Goal: Task Accomplishment & Management: Complete application form

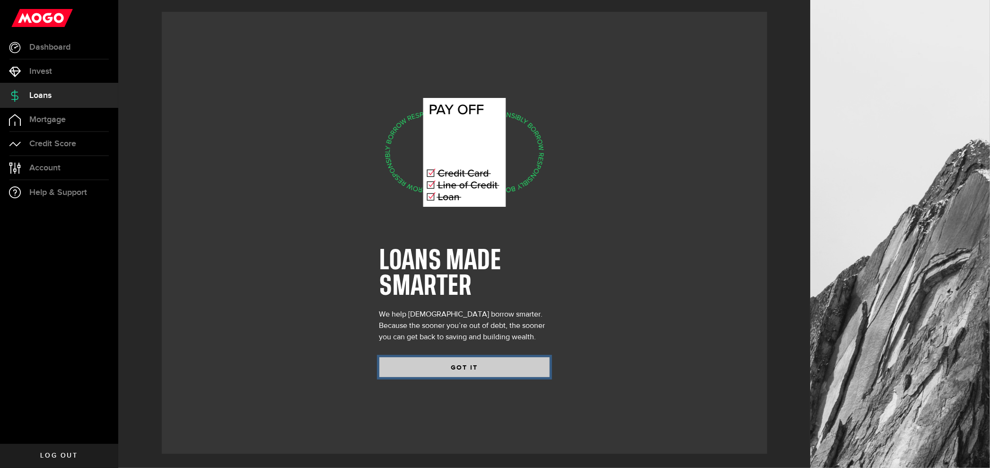
click at [493, 369] on button "GOT IT" at bounding box center [464, 367] width 170 height 20
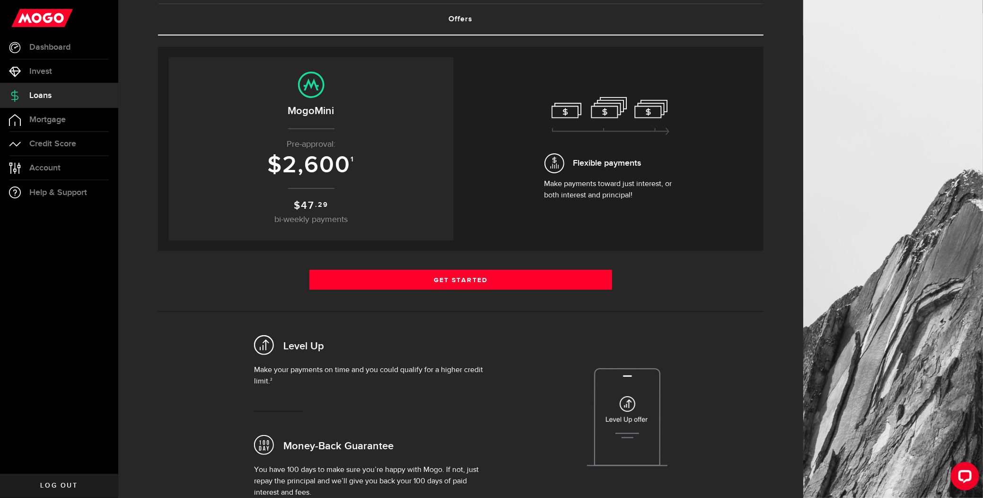
scroll to position [5, 0]
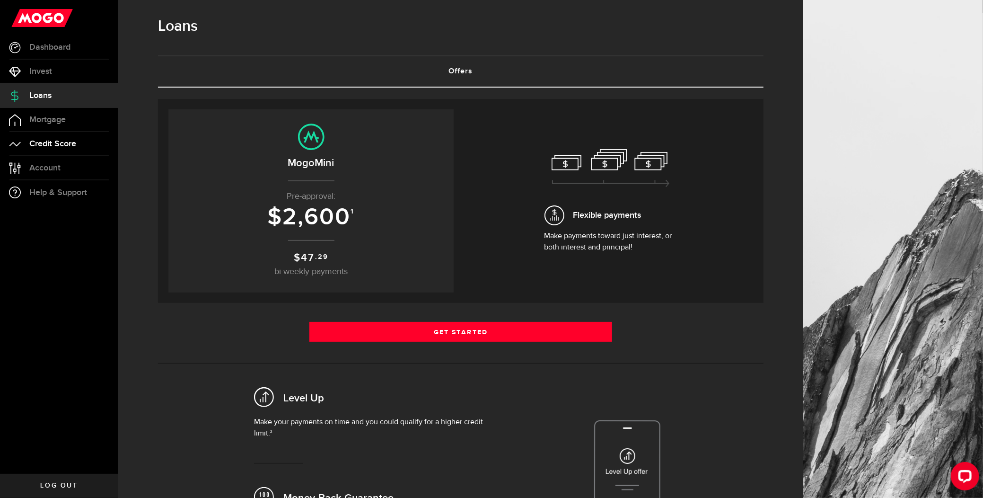
click at [70, 143] on span "Credit Score" at bounding box center [52, 144] width 47 height 9
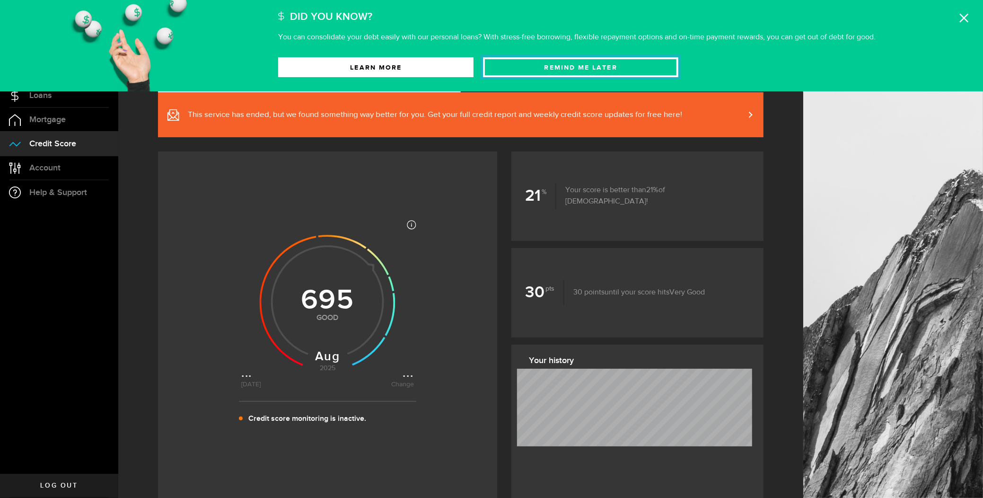
click at [607, 66] on button "Remind Me later" at bounding box center [580, 67] width 195 height 20
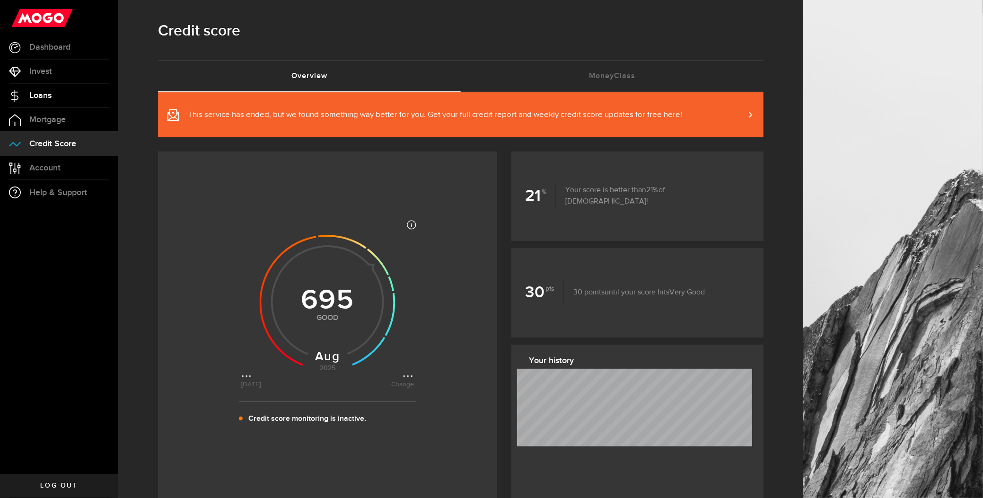
click at [66, 89] on link "Loans" at bounding box center [59, 96] width 118 height 24
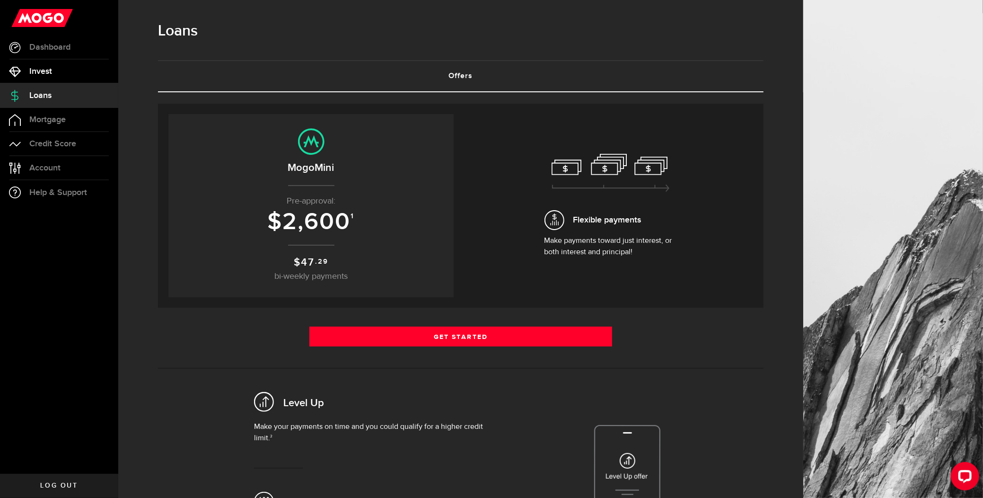
click at [66, 73] on link "Invest" at bounding box center [59, 72] width 118 height 24
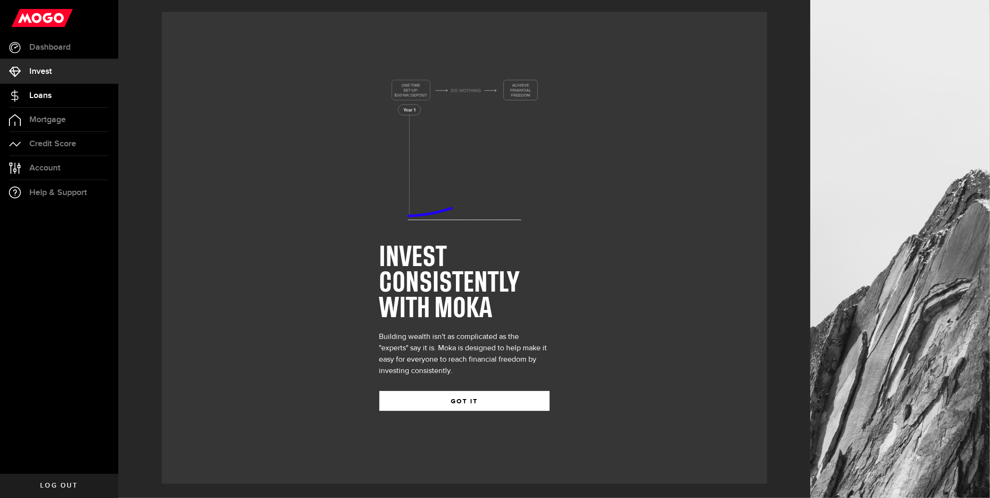
click at [70, 106] on link "Loans" at bounding box center [59, 96] width 118 height 24
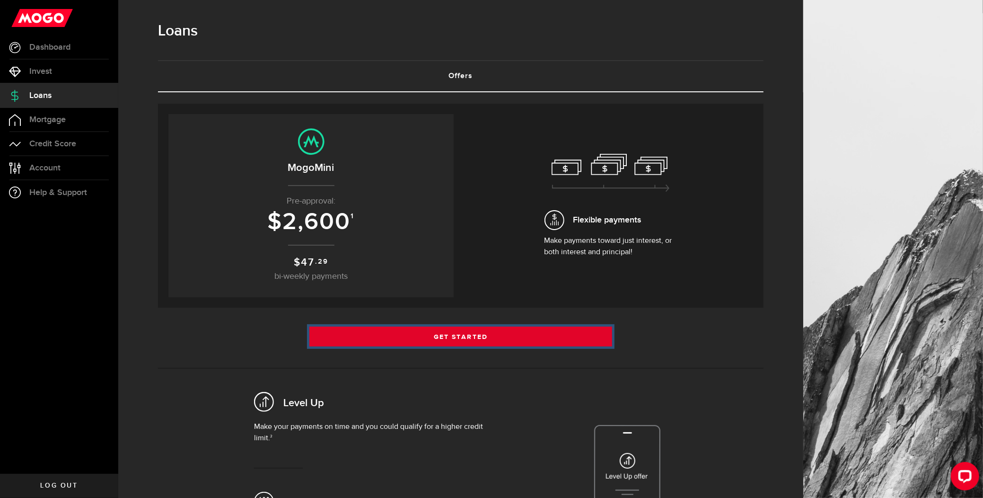
click at [420, 339] on link "Get Started" at bounding box center [460, 336] width 303 height 20
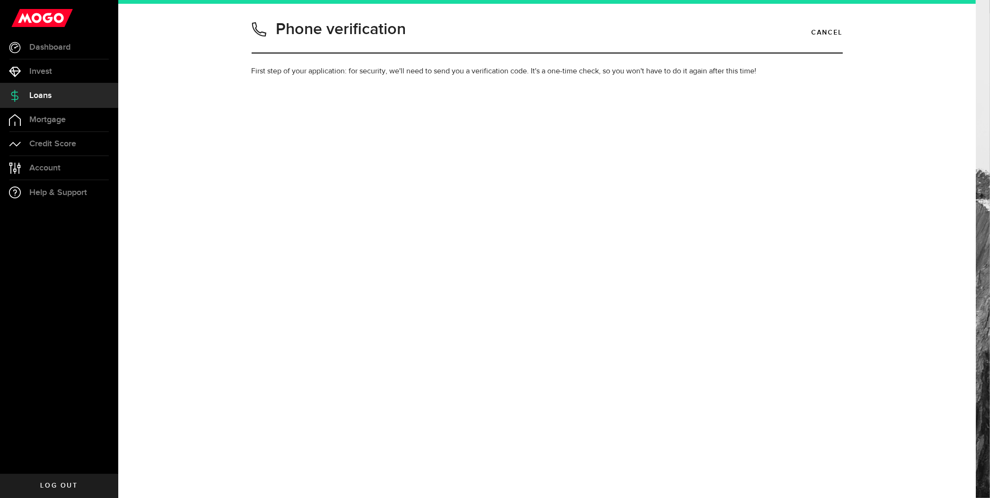
type input "5875686151"
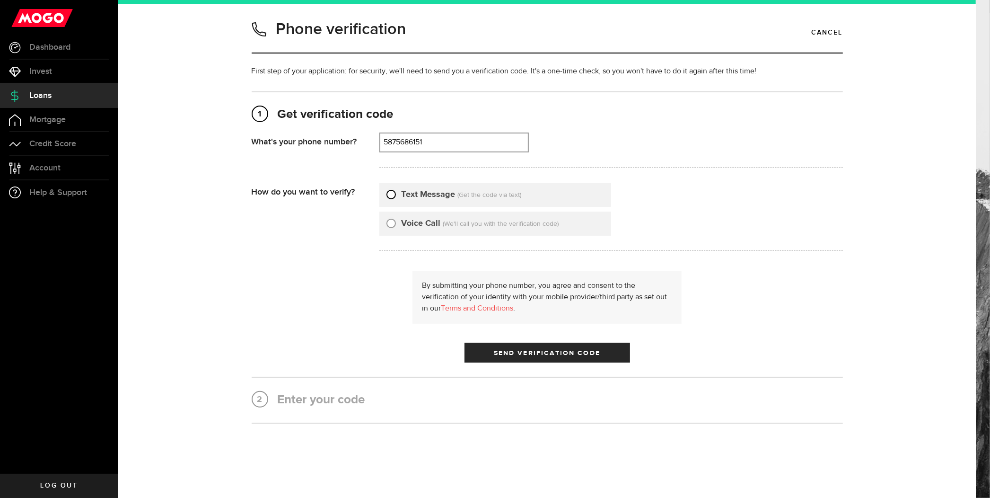
click at [386, 192] on input "Text Message" at bounding box center [390, 192] width 9 height 9
radio input "true"
click at [520, 353] on span "Send Verification Code" at bounding box center [547, 353] width 106 height 7
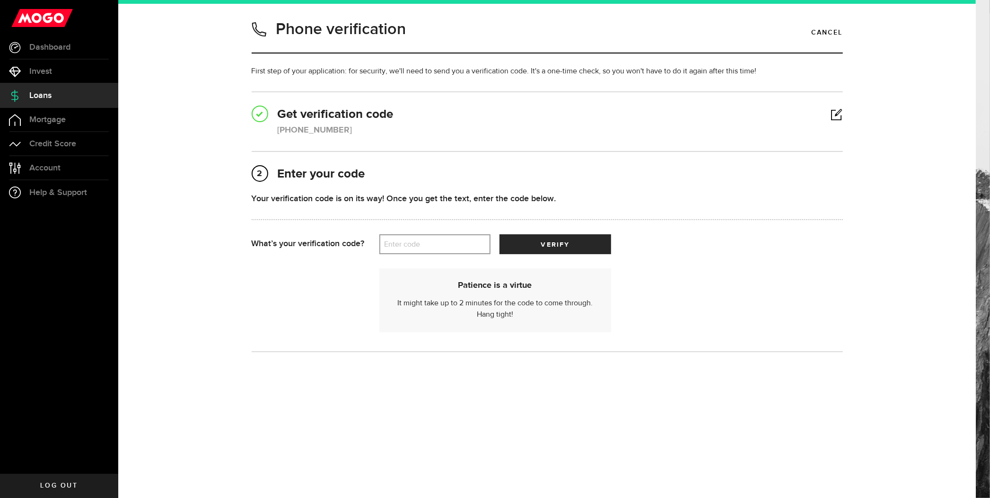
click at [438, 245] on label "Enter code" at bounding box center [434, 244] width 111 height 19
click at [438, 245] on input "Enter code" at bounding box center [434, 244] width 111 height 20
click at [438, 246] on label "Enter code" at bounding box center [434, 244] width 111 height 19
click at [438, 246] on input "Enter code" at bounding box center [434, 244] width 111 height 20
type input "35538"
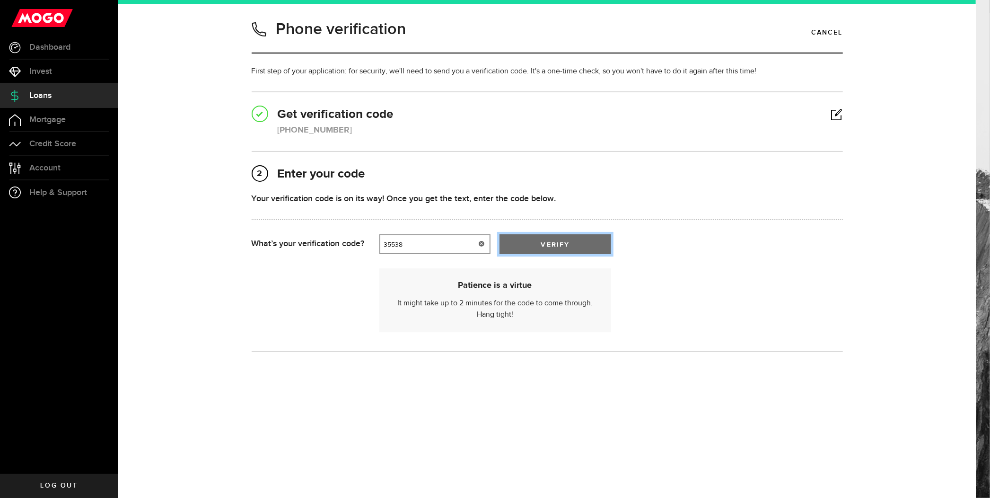
click at [583, 246] on button "verify" at bounding box center [554, 244] width 111 height 20
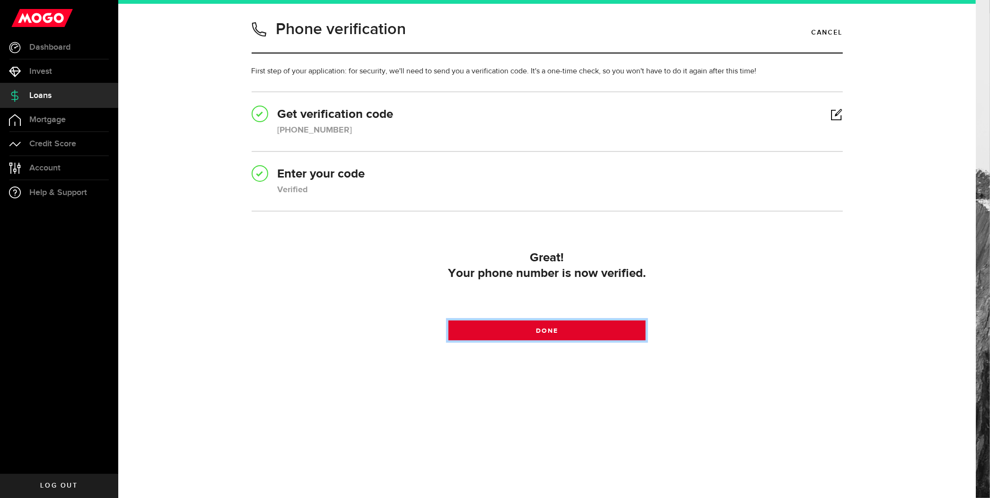
click at [612, 330] on link "Done" at bounding box center [546, 330] width 197 height 20
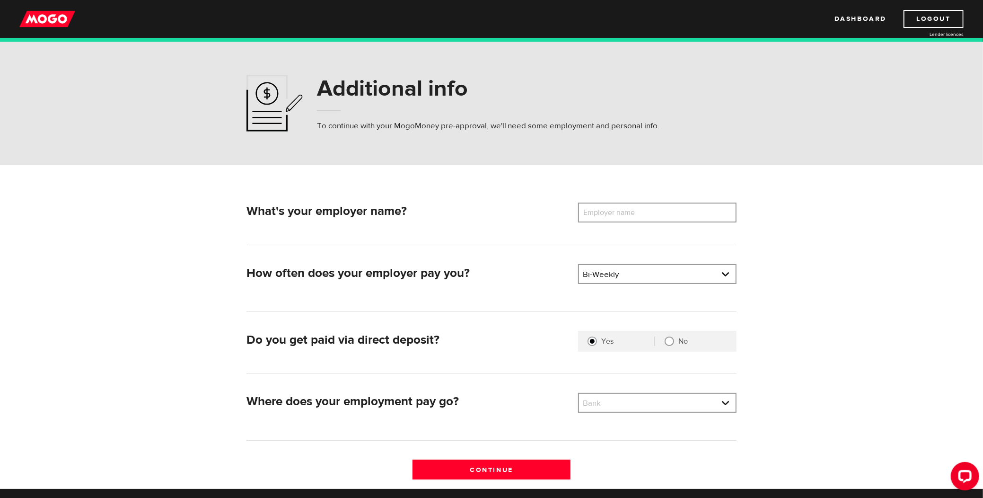
click at [627, 213] on label "Employer name" at bounding box center [616, 212] width 76 height 20
click at [627, 213] on input "Employer name" at bounding box center [657, 212] width 158 height 20
click at [632, 405] on link at bounding box center [657, 403] width 157 height 18
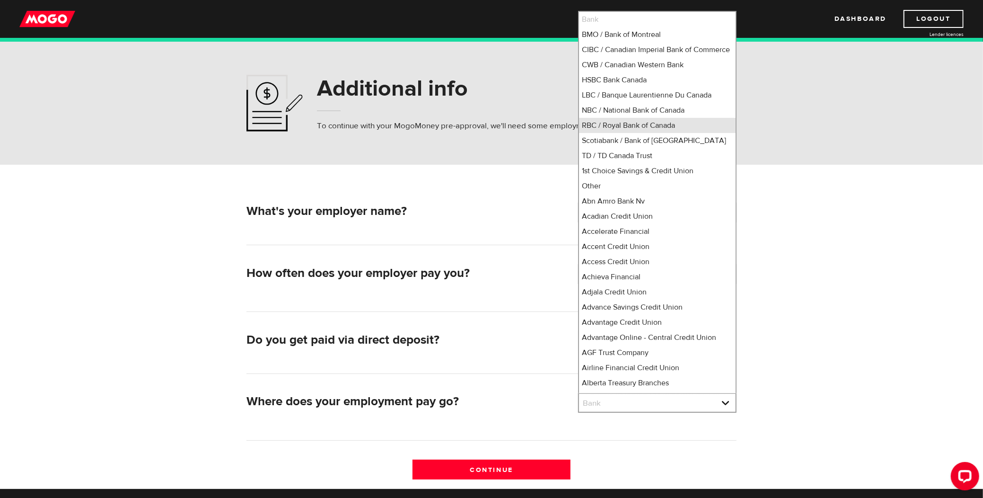
click at [650, 133] on li "RBC / Royal Bank of Canada" at bounding box center [657, 125] width 157 height 15
select select "8"
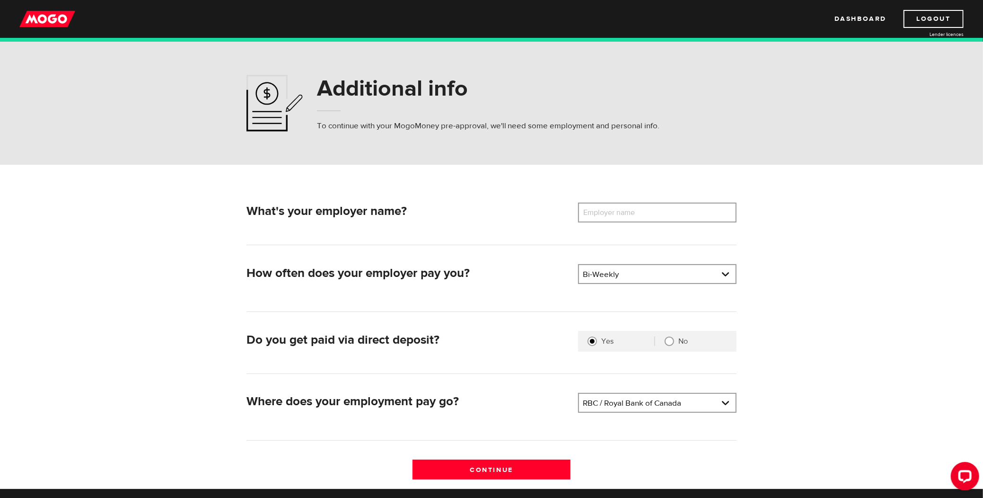
click at [646, 212] on label "Employer name" at bounding box center [616, 212] width 76 height 20
click at [646, 212] on input "Employer name" at bounding box center [657, 212] width 158 height 20
type input "Melissa"
click at [849, 244] on form "What's your employer name? Employer name Please enter your employer's name Meli…" at bounding box center [491, 327] width 983 height 324
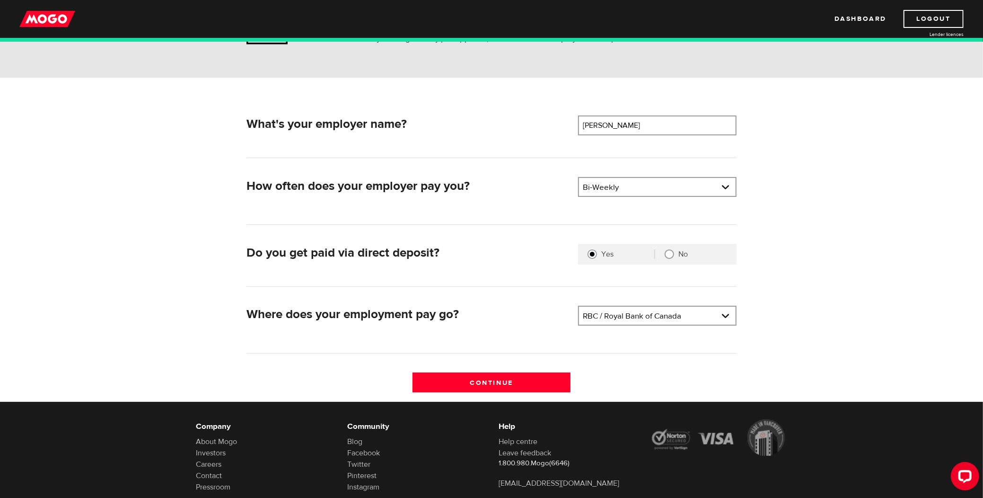
scroll to position [142, 0]
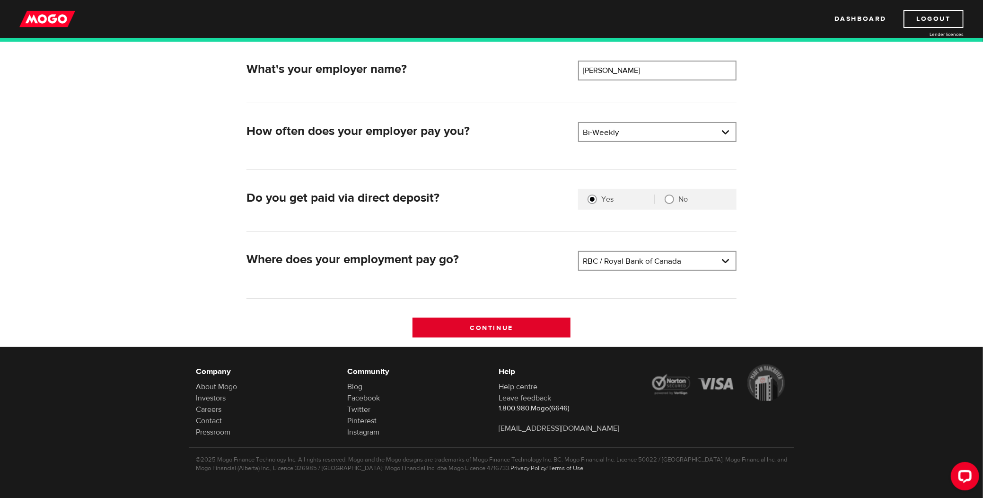
click at [536, 322] on input "Continue" at bounding box center [491, 327] width 158 height 20
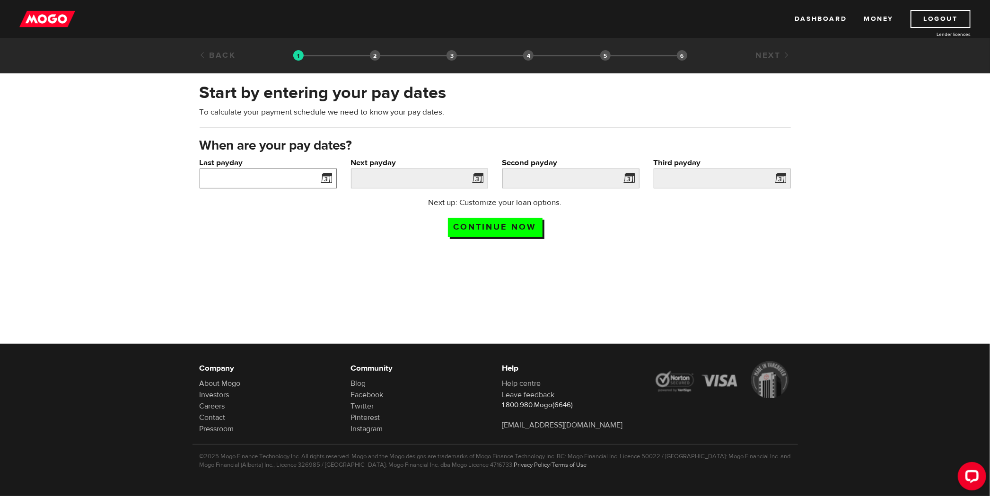
click at [298, 183] on input "Last payday" at bounding box center [268, 178] width 137 height 20
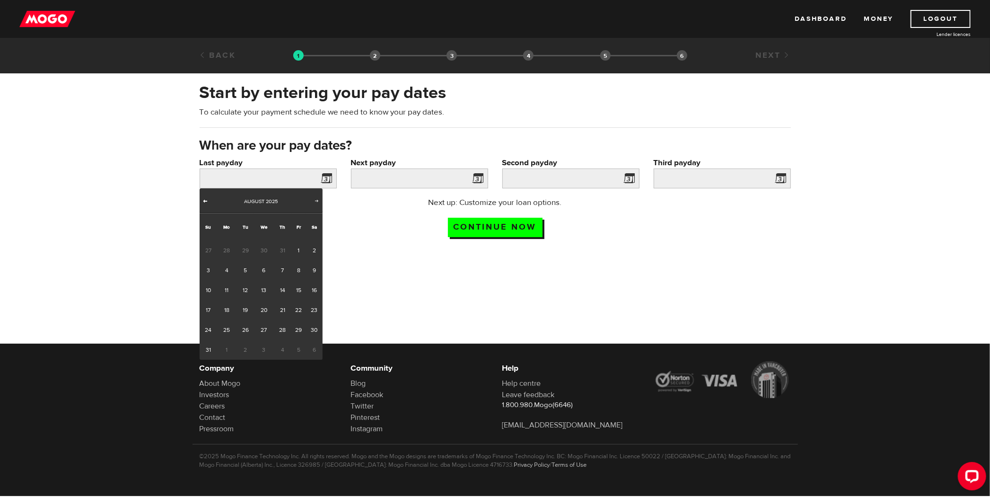
click at [203, 204] on link "Prev" at bounding box center [205, 201] width 9 height 9
click at [295, 268] on link "11" at bounding box center [298, 270] width 15 height 20
type input "2025/07/11"
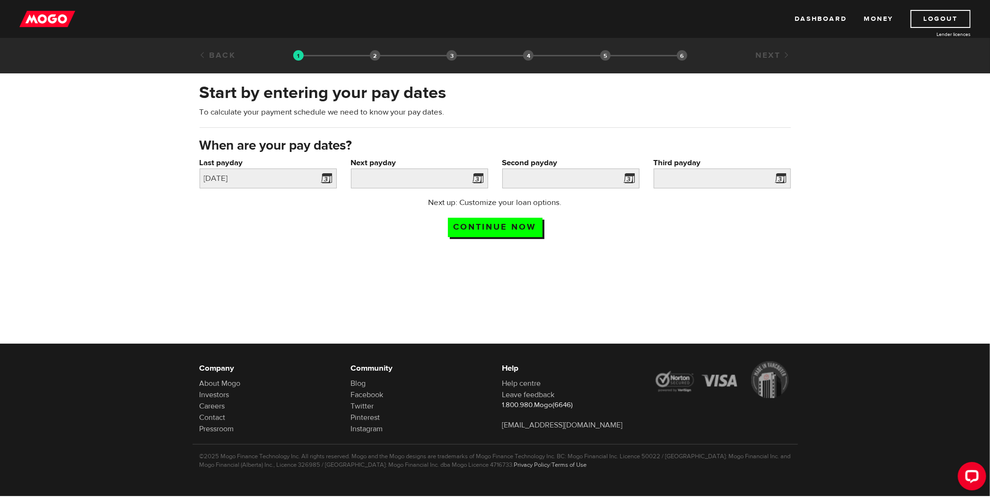
click at [476, 174] on span at bounding box center [476, 179] width 14 height 15
click at [418, 183] on input "Next payday" at bounding box center [419, 178] width 137 height 20
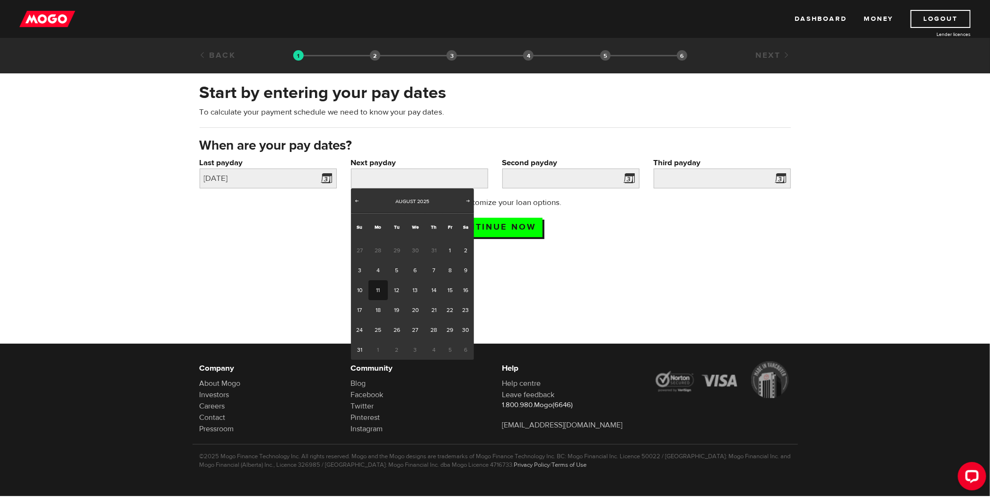
click at [379, 292] on link "11" at bounding box center [377, 290] width 19 height 20
type input "2025/08/11"
type input "2025/8/25"
type input "2025/9/8"
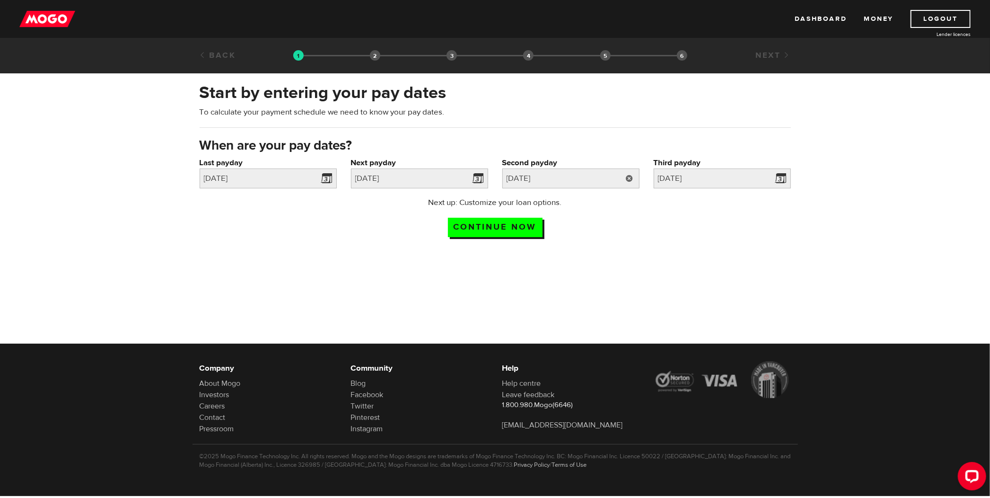
click at [625, 177] on link at bounding box center [629, 178] width 19 height 20
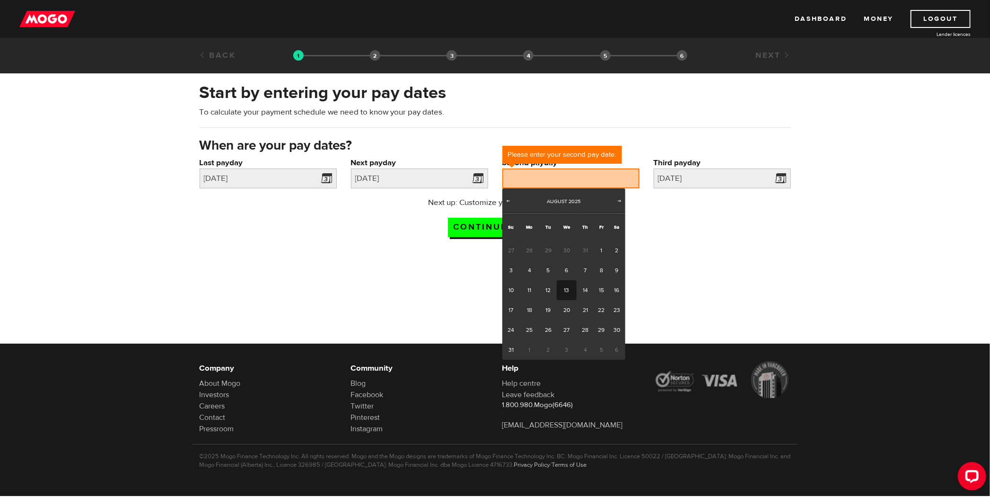
click at [648, 227] on div "Next up: Customize your loan options. Continue now" at bounding box center [495, 220] width 605 height 47
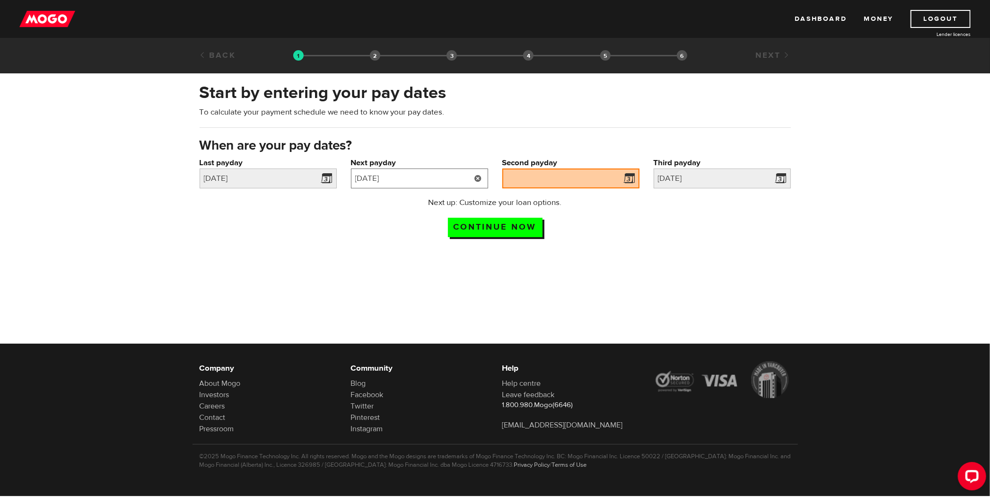
click at [413, 178] on input "2025/08/11" at bounding box center [419, 178] width 137 height 20
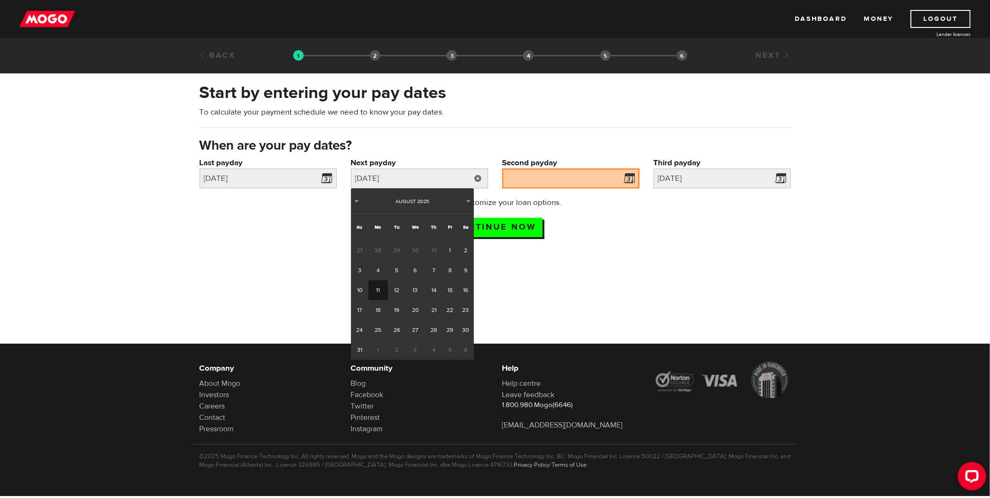
click at [376, 288] on link "11" at bounding box center [377, 290] width 19 height 20
type input "2025/8/25"
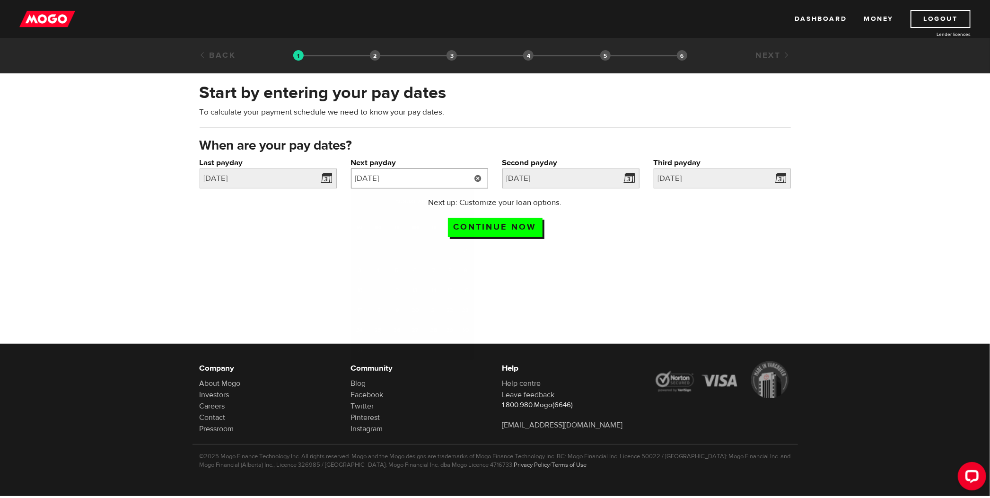
click at [394, 180] on input "2025/08/11" at bounding box center [419, 178] width 137 height 20
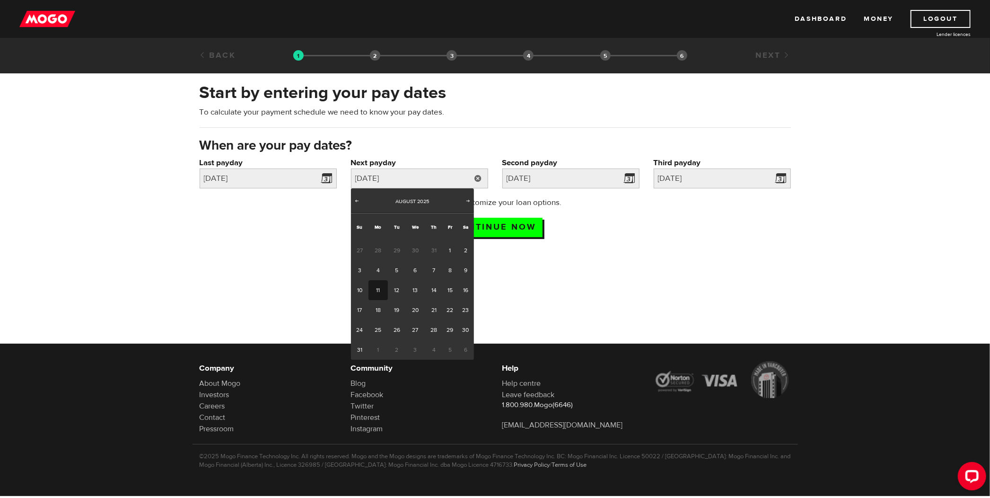
click at [481, 177] on link at bounding box center [478, 178] width 19 height 20
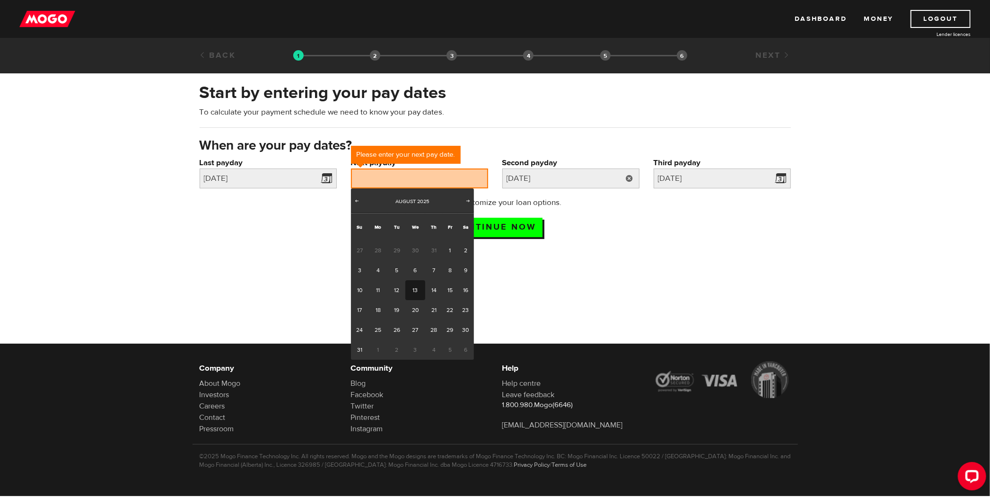
click at [624, 181] on link at bounding box center [629, 178] width 19 height 20
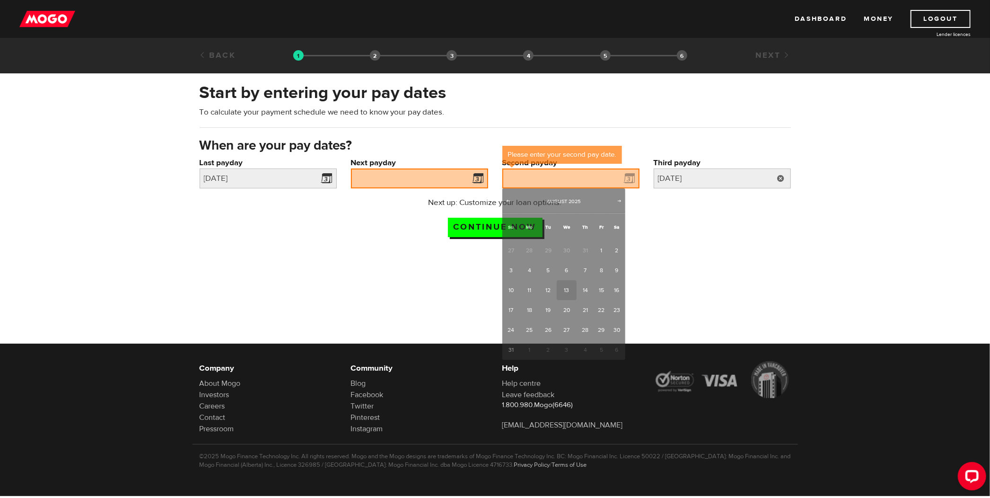
click at [778, 177] on link at bounding box center [780, 178] width 19 height 20
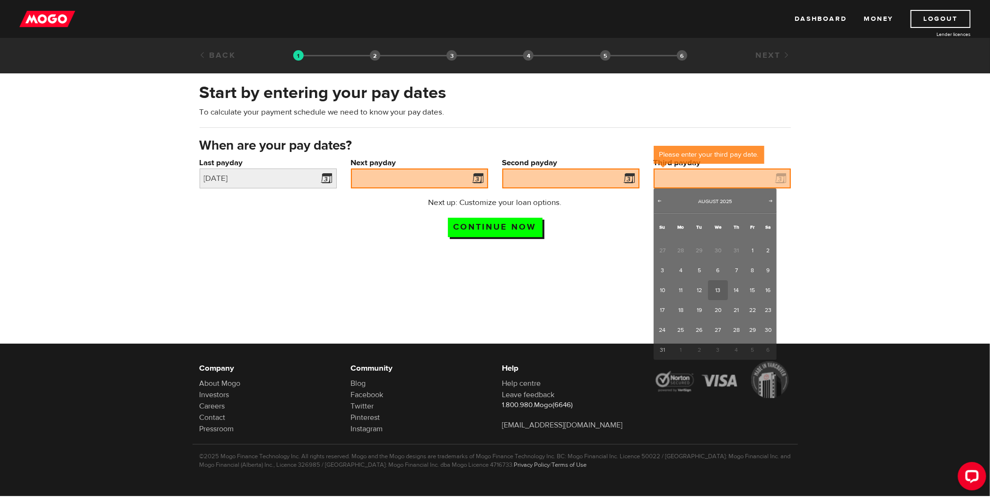
click at [386, 223] on div "Next up: Customize your loan options. Continue now" at bounding box center [495, 220] width 605 height 47
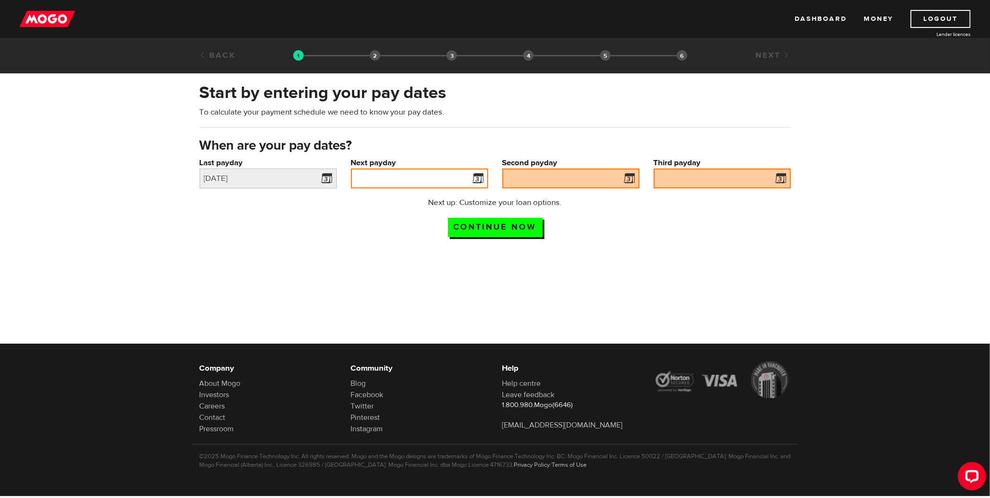
click at [386, 175] on input "Next payday" at bounding box center [419, 178] width 137 height 20
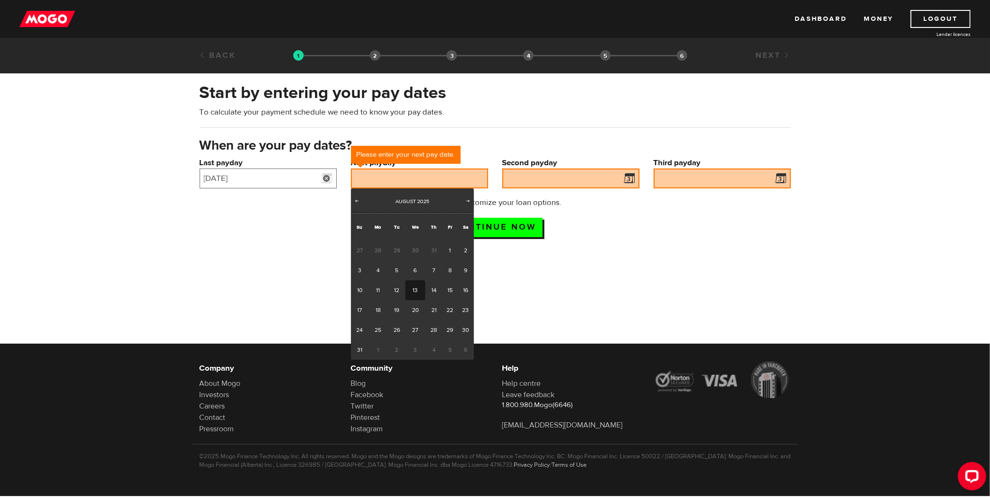
click at [261, 180] on input "2025/07/11" at bounding box center [268, 178] width 137 height 20
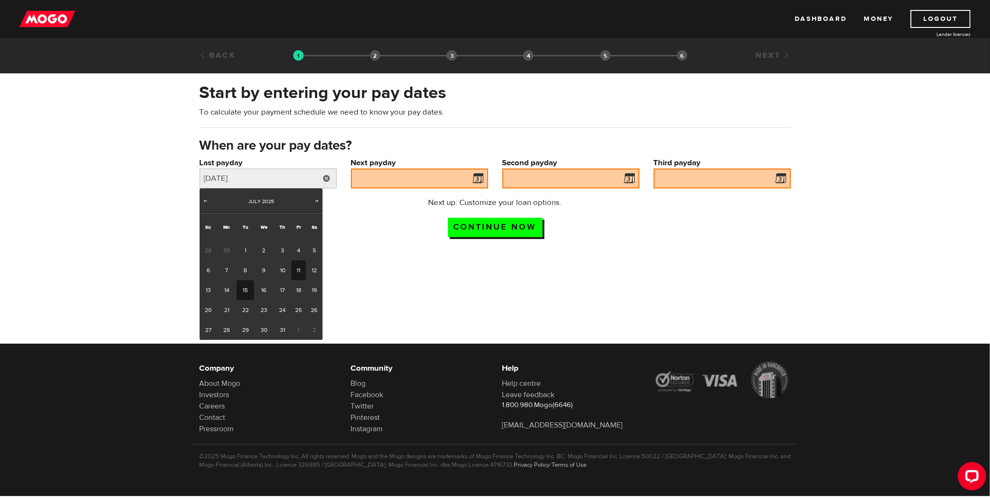
click at [238, 287] on link "15" at bounding box center [245, 290] width 18 height 20
type input "2025/07/15"
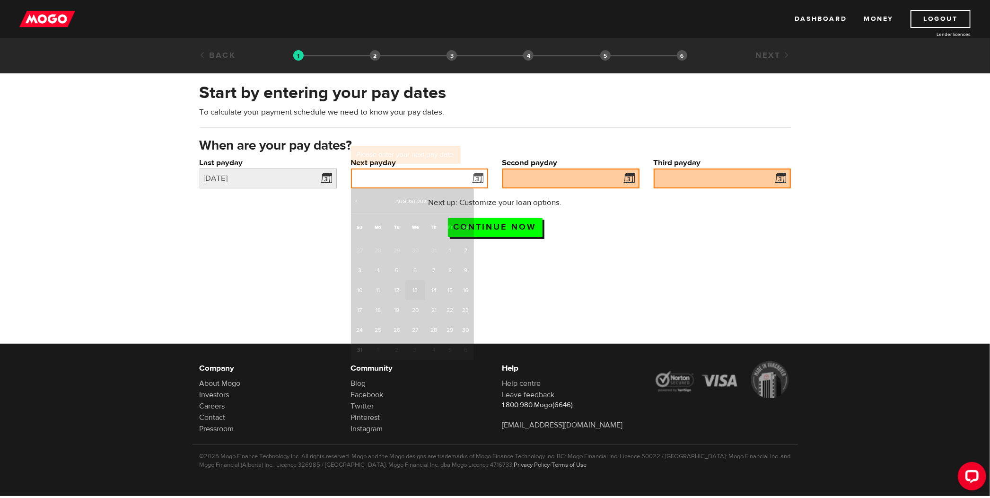
click at [407, 175] on input "Next payday" at bounding box center [419, 178] width 137 height 20
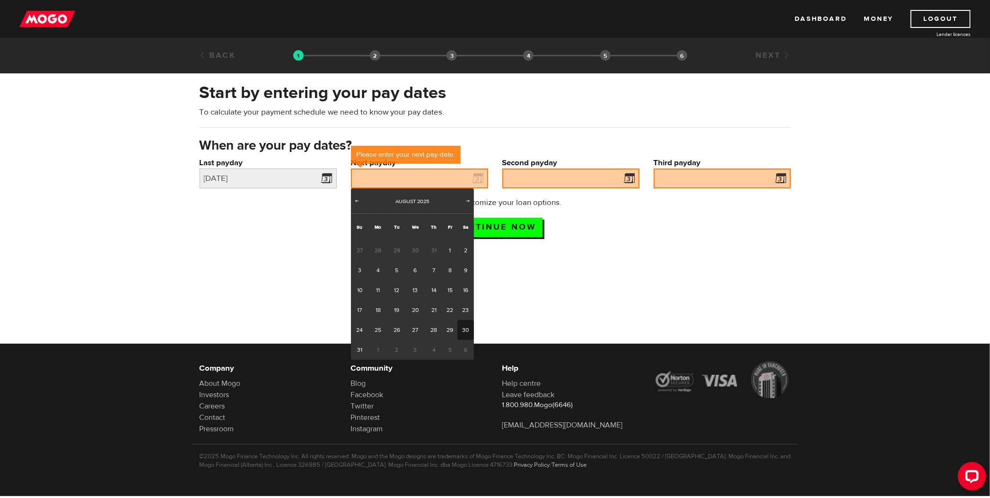
click at [463, 330] on link "30" at bounding box center [465, 330] width 17 height 20
type input "2025/08/30"
type input "2025/9/13"
type input "2025/9/27"
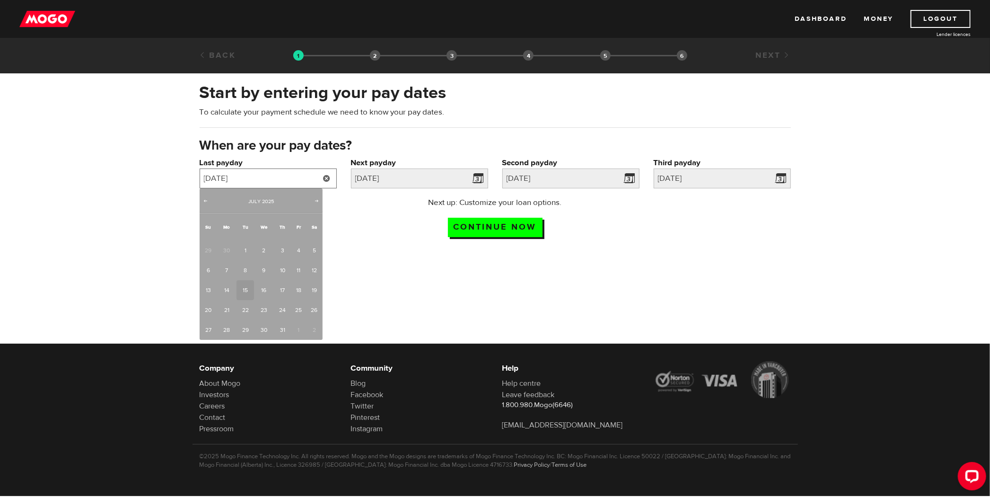
click at [303, 179] on input "2025/07/15" at bounding box center [268, 178] width 137 height 20
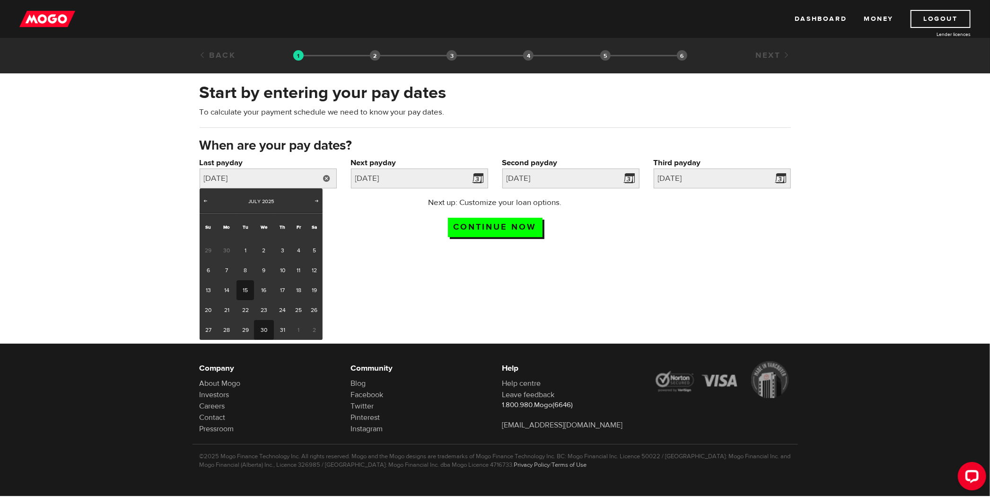
click at [267, 331] on link "30" at bounding box center [263, 330] width 19 height 20
type input "2025/07/30"
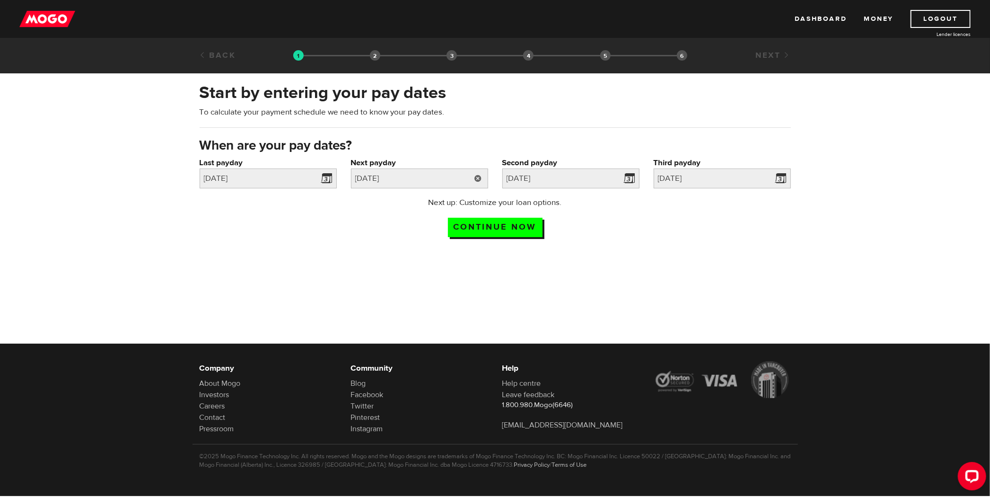
click at [479, 177] on link at bounding box center [478, 178] width 19 height 20
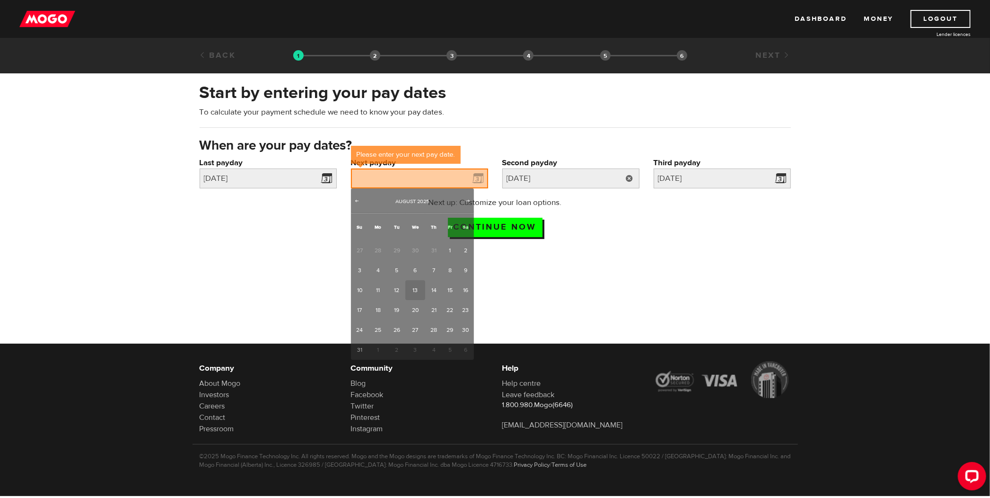
drag, startPoint x: 626, startPoint y: 175, endPoint x: 662, endPoint y: 181, distance: 35.9
click at [626, 176] on link at bounding box center [629, 178] width 19 height 20
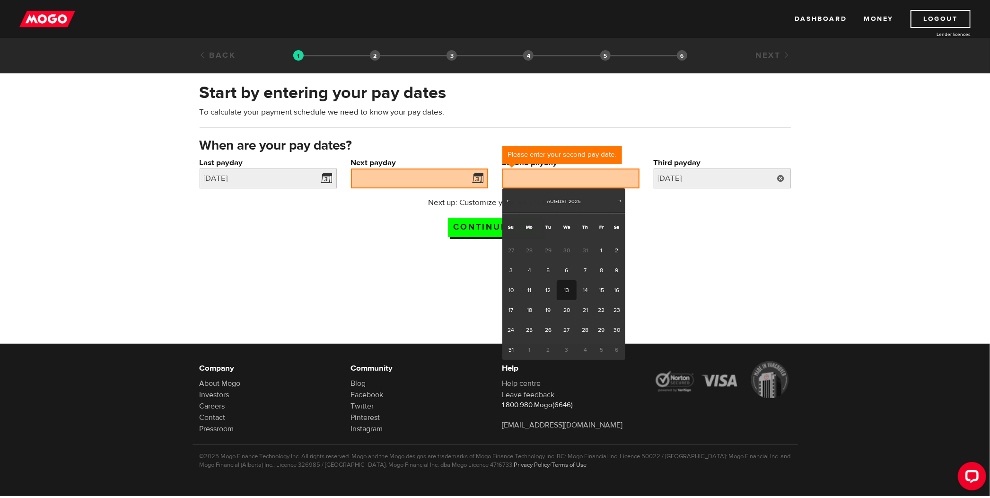
click at [778, 178] on link at bounding box center [780, 178] width 19 height 20
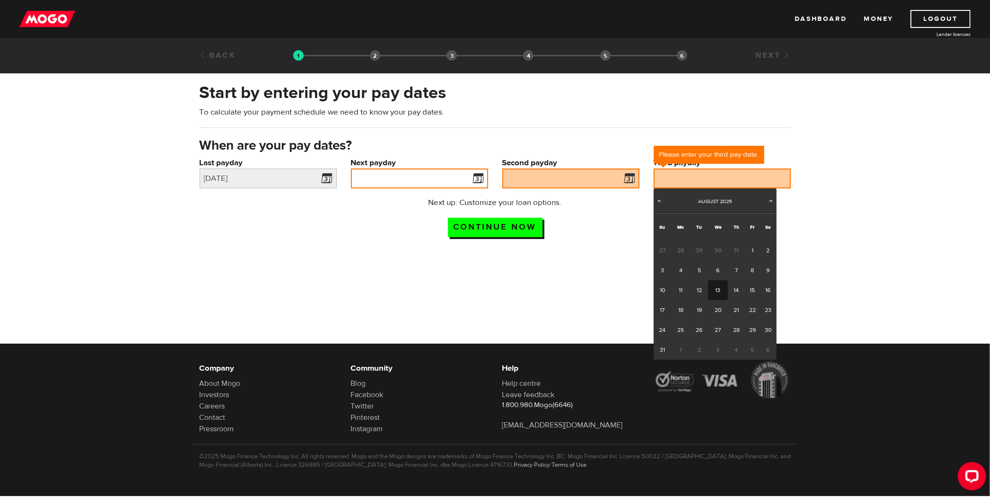
click at [445, 178] on input "Next payday" at bounding box center [419, 178] width 137 height 20
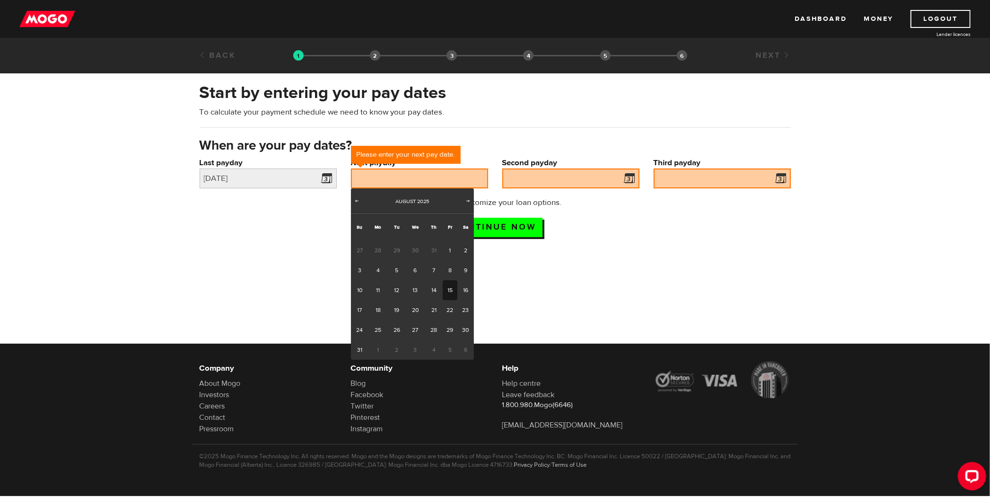
click at [452, 288] on link "15" at bounding box center [450, 290] width 15 height 20
type input "2025/08/15"
type input "2025/8/29"
type input "2025/9/12"
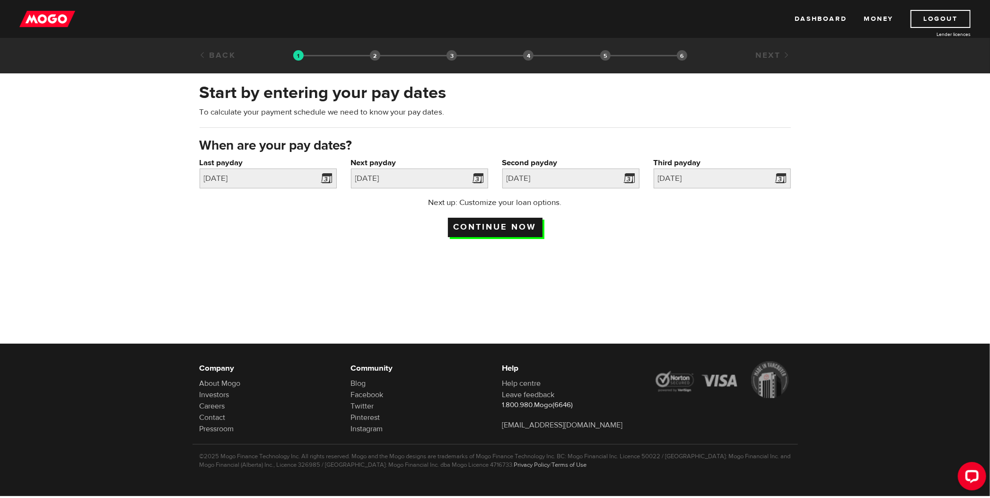
click at [513, 229] on input "Continue now" at bounding box center [495, 227] width 95 height 19
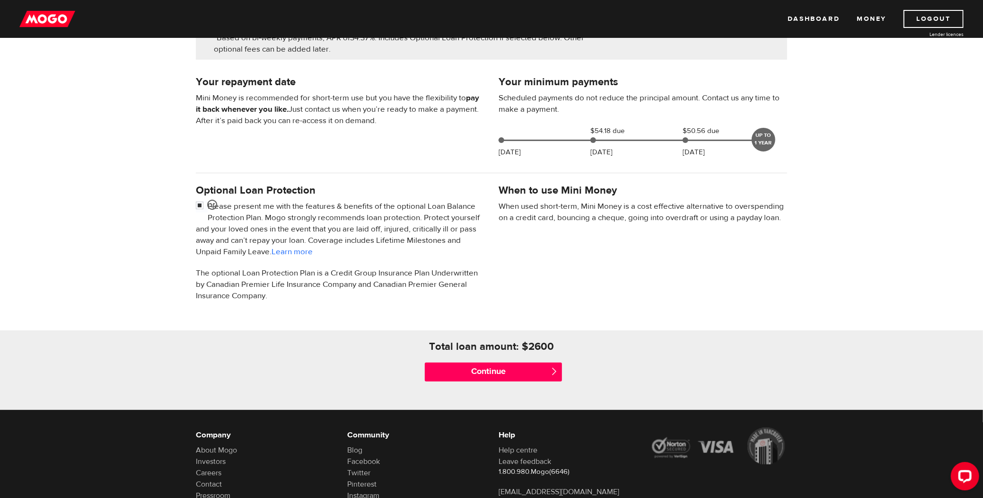
scroll to position [189, 0]
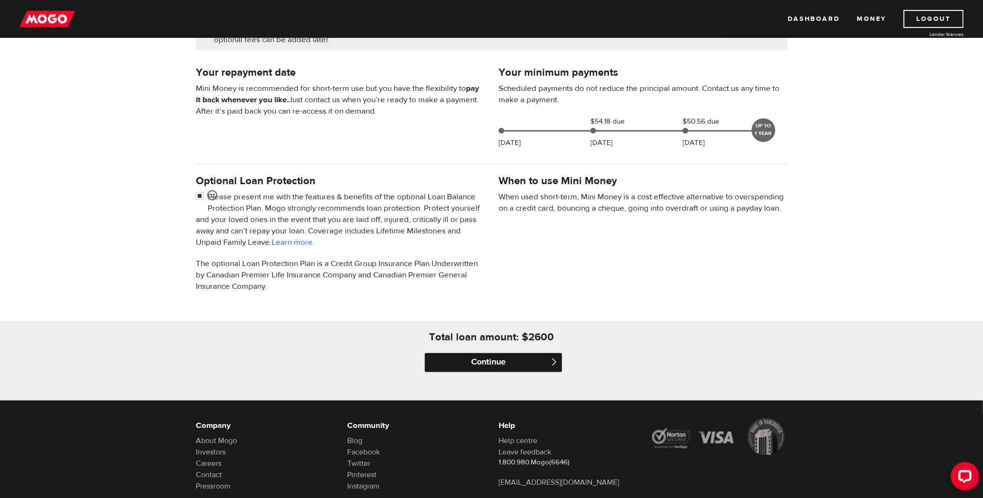
click at [517, 362] on input "Continue" at bounding box center [493, 362] width 137 height 19
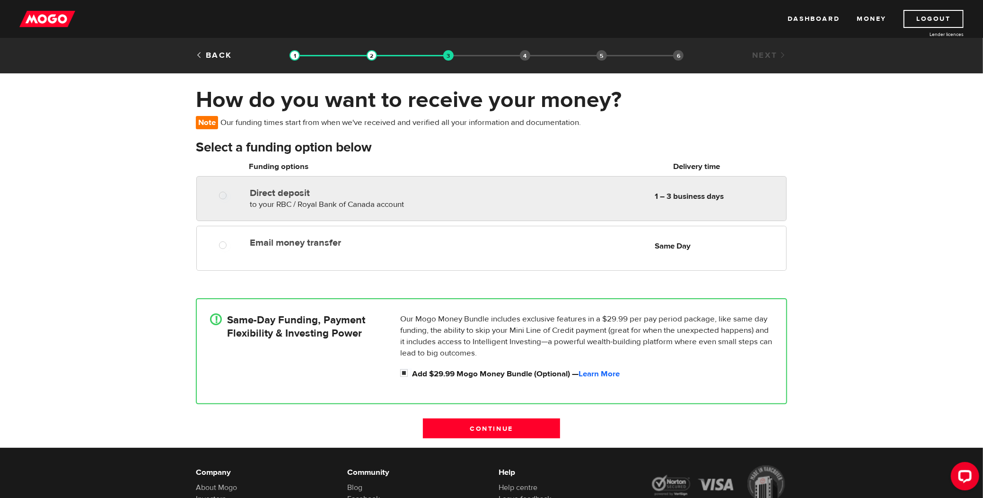
radio input "true"
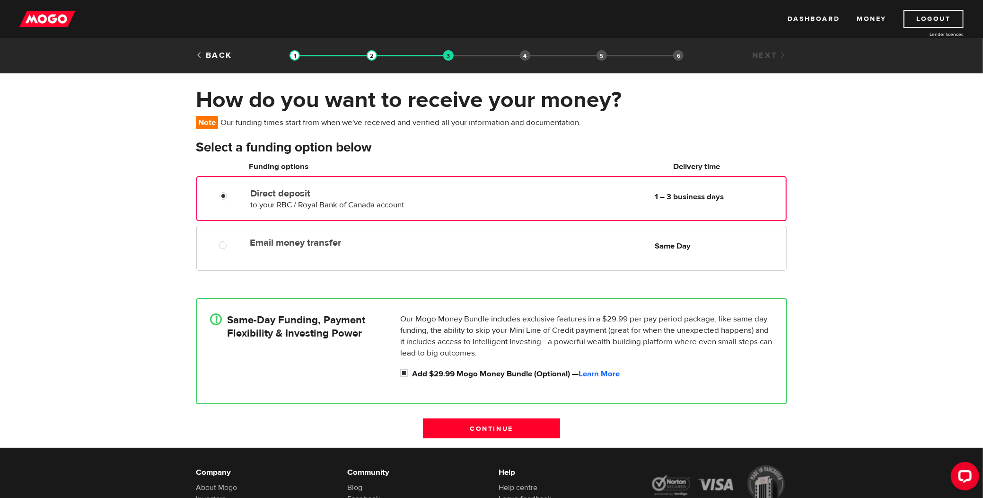
click at [410, 194] on label "Direct deposit" at bounding box center [358, 193] width 217 height 11
click at [231, 194] on input "Direct deposit" at bounding box center [225, 197] width 12 height 12
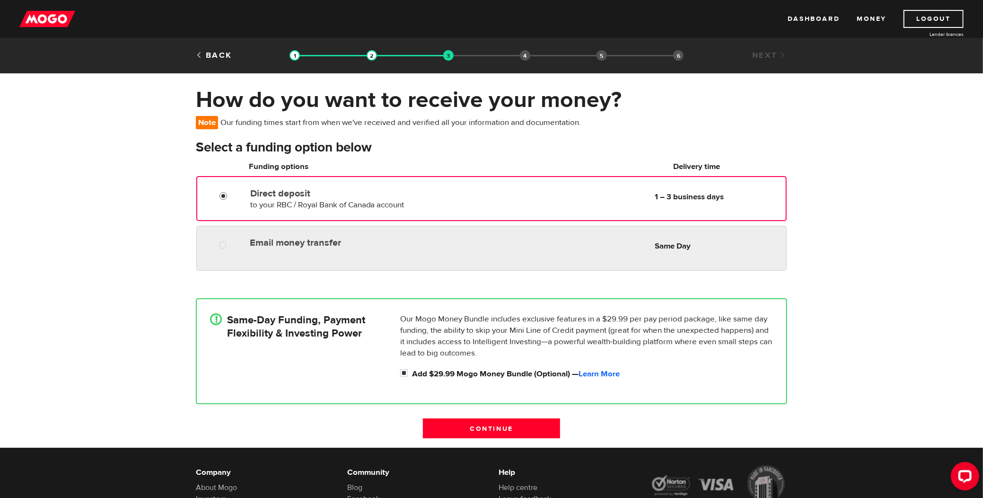
radio input "true"
click at [432, 231] on div "Email money transfer Delivery in Same Day Same Day" at bounding box center [491, 248] width 590 height 45
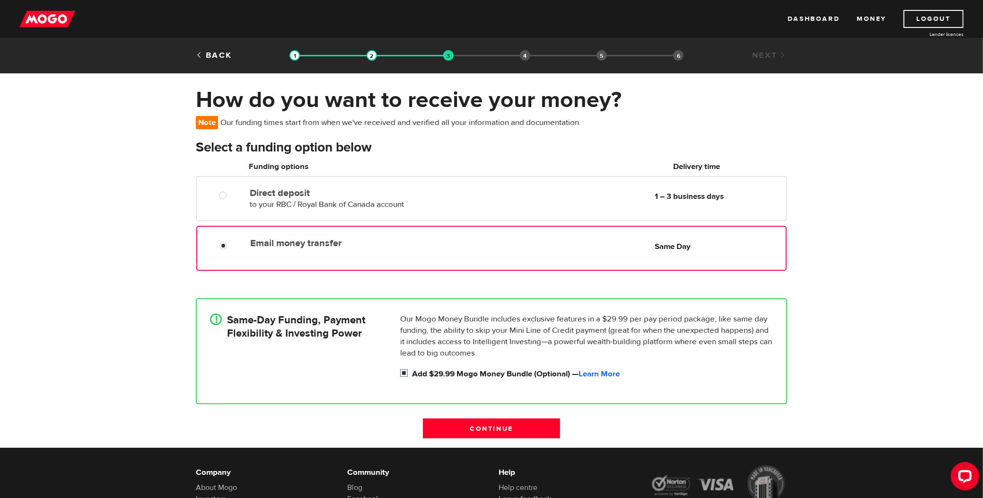
click at [405, 374] on input "Add $29.99 Mogo Money Bundle (Optional) — Learn More" at bounding box center [406, 374] width 12 height 12
checkbox input "false"
radio input "false"
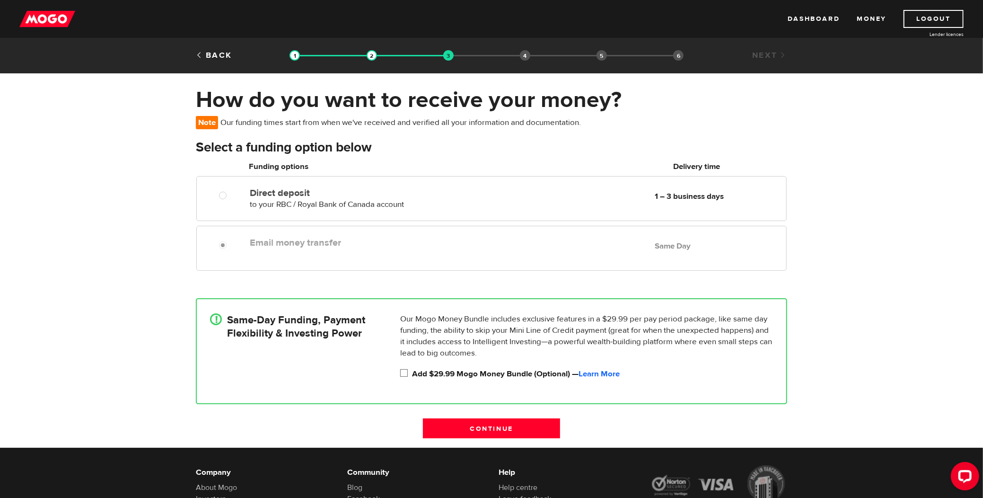
click at [405, 372] on input "Add $29.99 Mogo Money Bundle (Optional) — Learn More" at bounding box center [406, 374] width 12 height 12
checkbox input "true"
click at [532, 423] on input "Continue" at bounding box center [491, 428] width 137 height 20
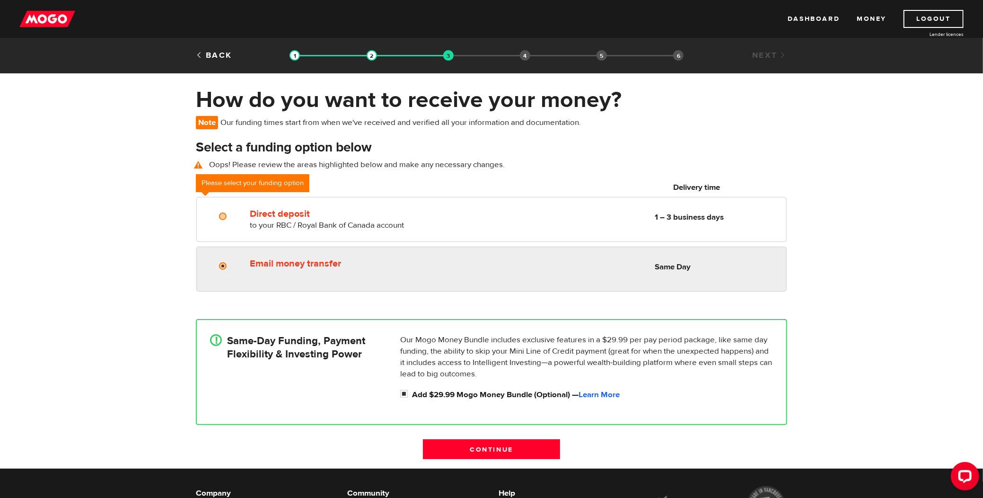
radio input "true"
click at [221, 270] on input "Email money transfer" at bounding box center [225, 267] width 12 height 12
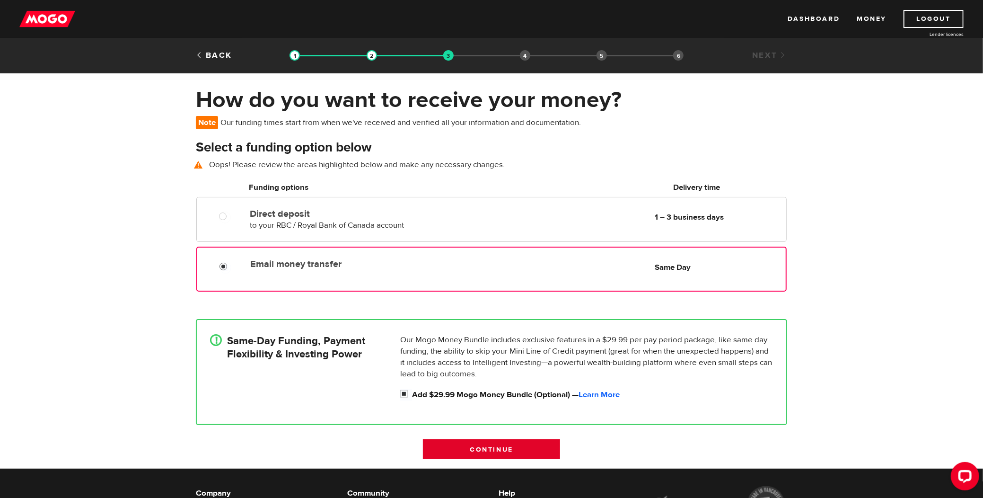
click at [496, 448] on input "Continue" at bounding box center [491, 449] width 137 height 20
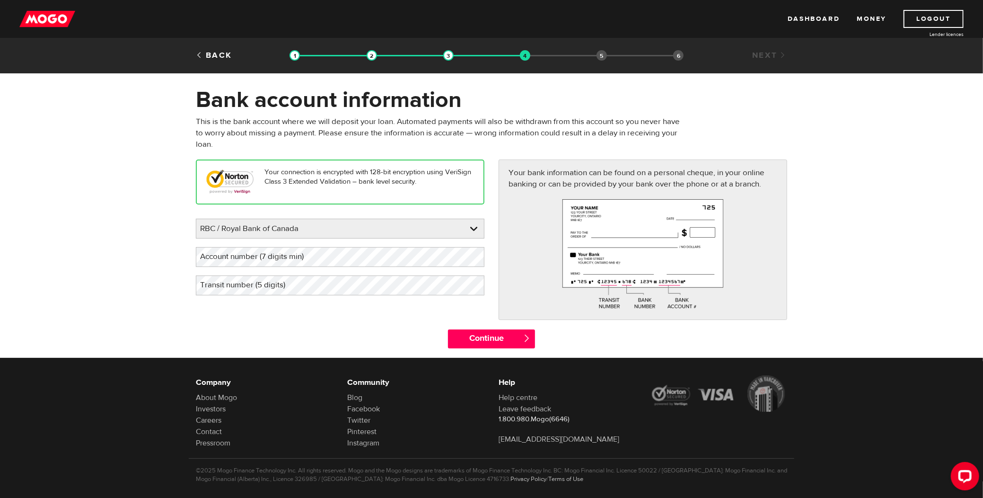
drag, startPoint x: 164, startPoint y: 138, endPoint x: 184, endPoint y: 135, distance: 20.0
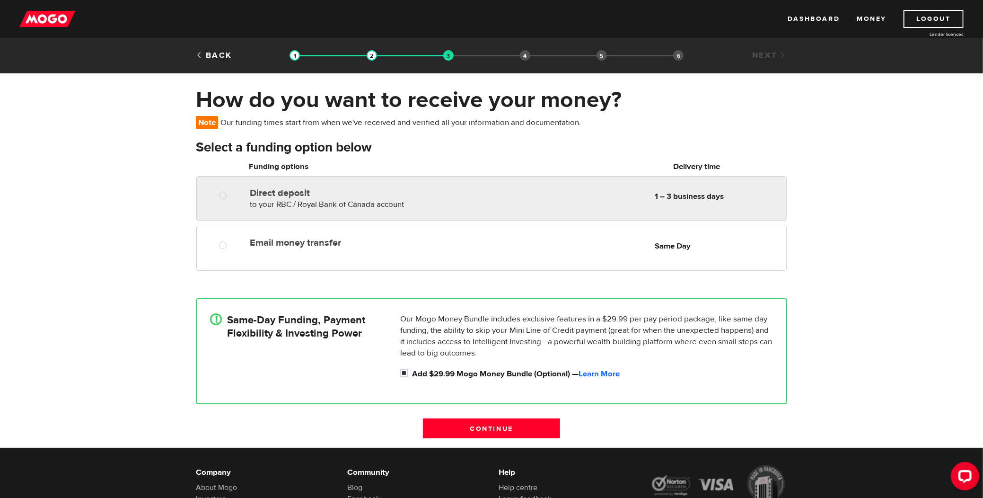
radio input "true"
click at [481, 200] on div "Direct deposit to your RBC / Royal Bank of Canada account Delivery in 1 – 3 bus…" at bounding box center [516, 197] width 540 height 26
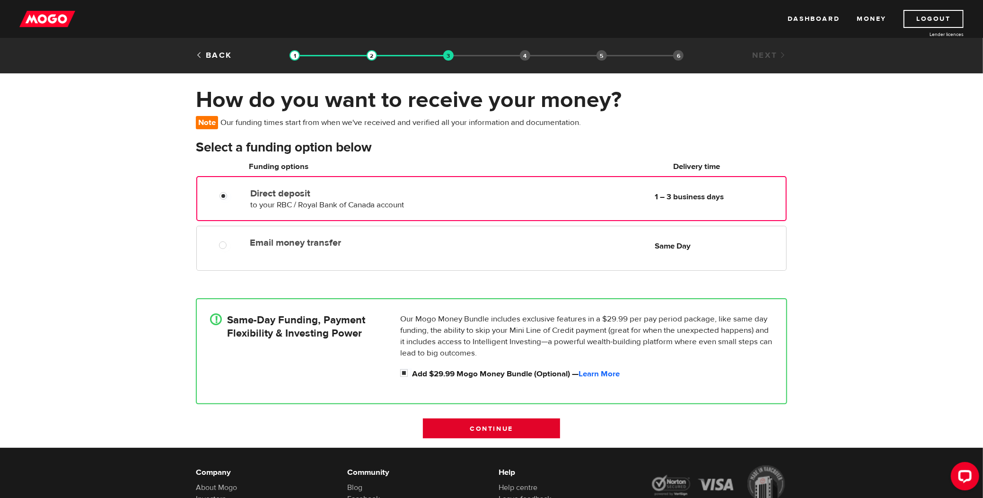
click at [513, 425] on input "Continue" at bounding box center [491, 428] width 137 height 20
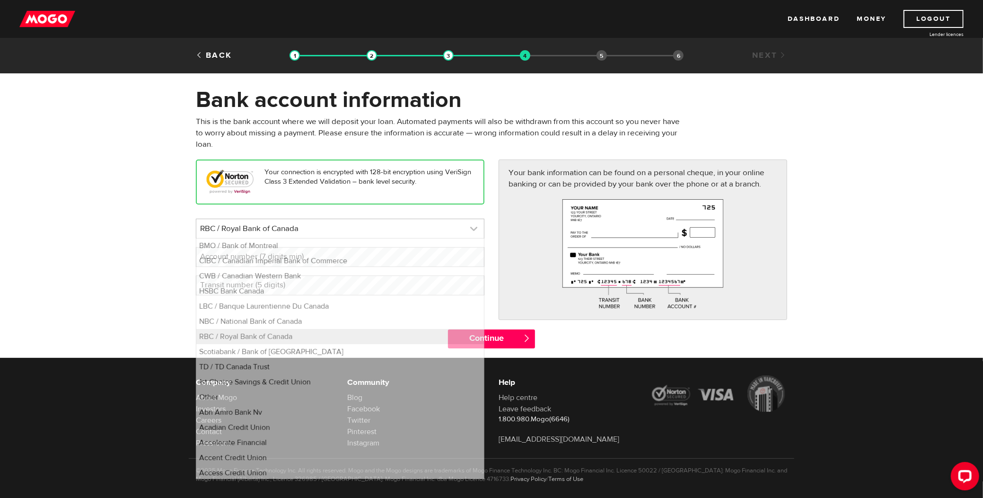
click at [370, 230] on link at bounding box center [340, 228] width 288 height 19
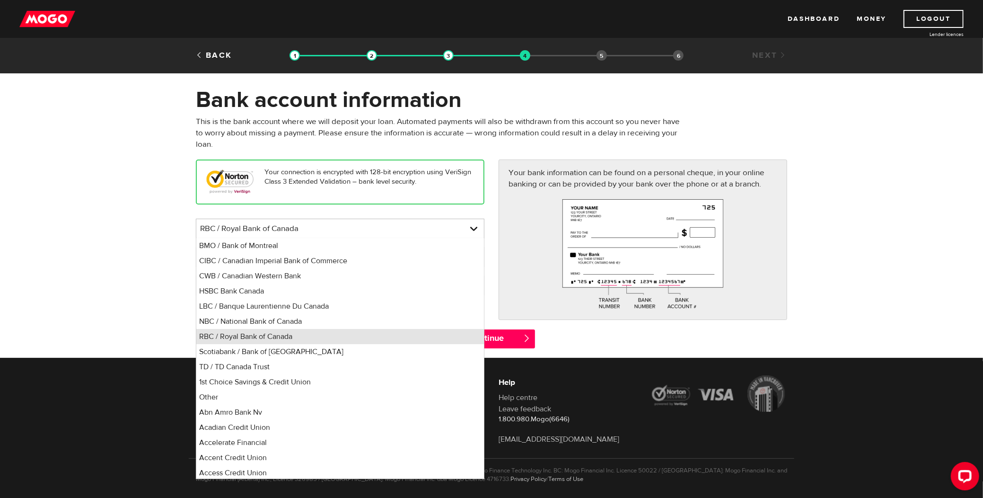
click at [316, 329] on li "RBC / Royal Bank of Canada" at bounding box center [340, 336] width 288 height 15
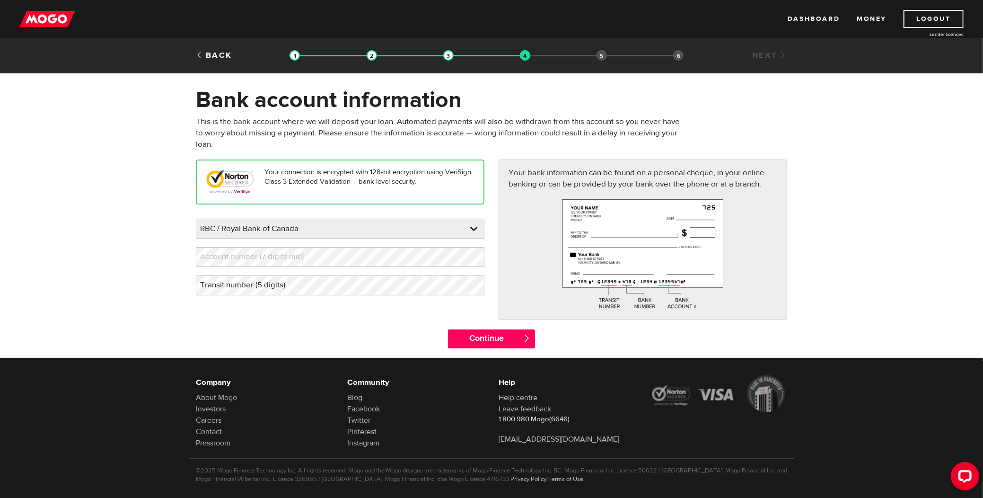
click at [324, 313] on div "Your connection is encrypted with 128-bit encryption using VeriSign Class 3 Ext…" at bounding box center [491, 243] width 605 height 169
click at [481, 309] on div "Your connection is encrypted with 128-bit encryption using VeriSign Class 3 Ext…" at bounding box center [491, 243] width 605 height 169
click at [505, 344] on input "Continue" at bounding box center [491, 338] width 87 height 19
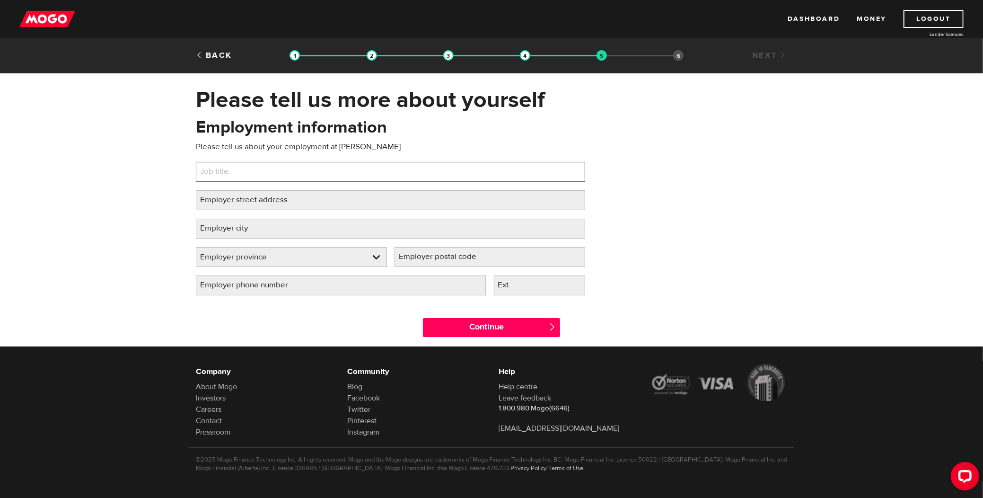
click at [338, 166] on input "Job title" at bounding box center [390, 172] width 389 height 20
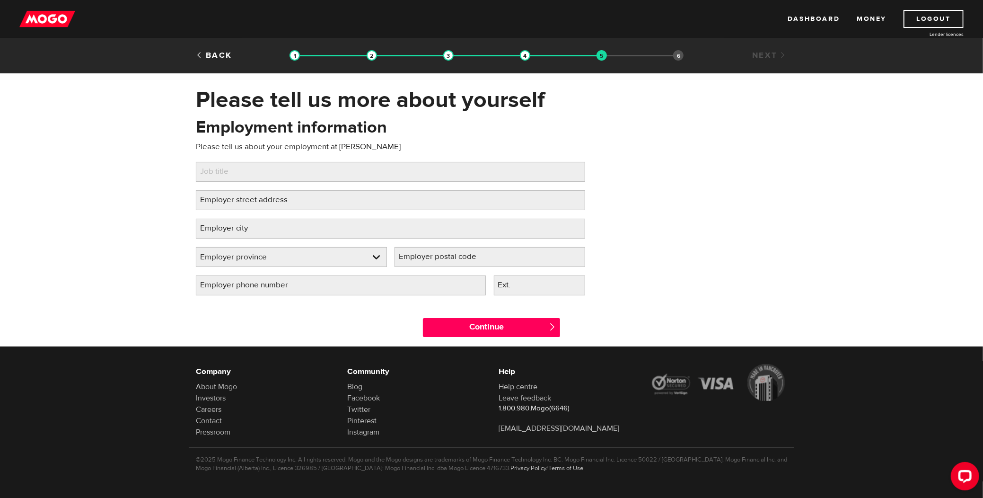
click at [608, 137] on div "Employment information Please tell us about your employment at [PERSON_NAME] ti…" at bounding box center [491, 210] width 605 height 188
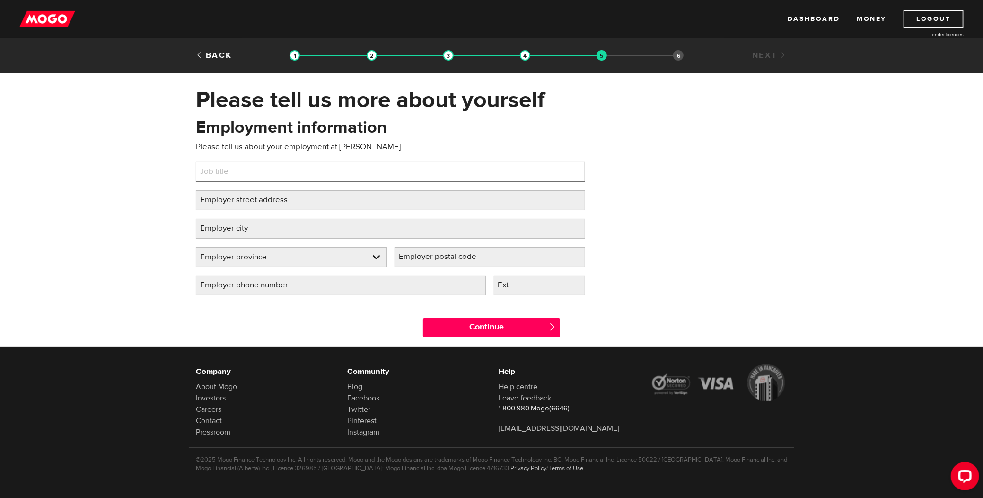
click at [368, 172] on input "Job title" at bounding box center [390, 172] width 389 height 20
type input "Labour"
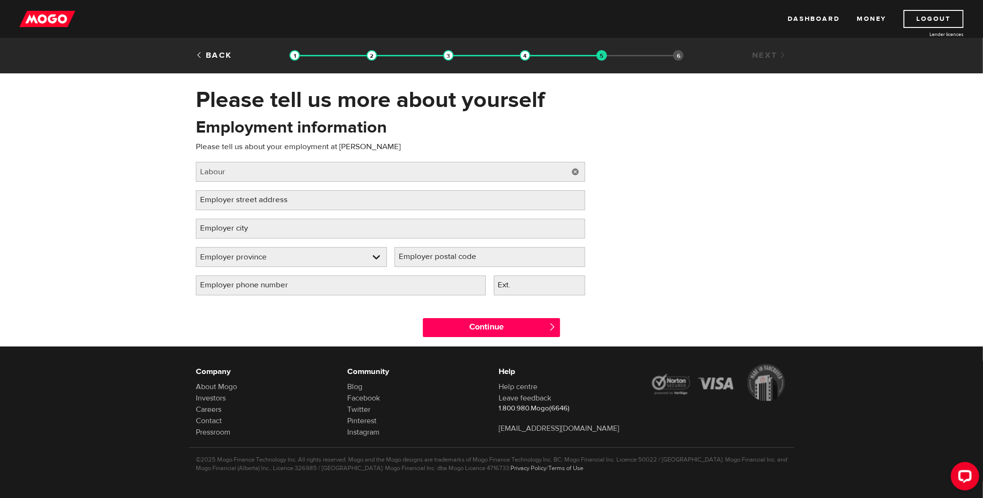
click at [713, 206] on div "Employment information Please tell us about your employment at [PERSON_NAME] ti…" at bounding box center [491, 210] width 605 height 188
click at [272, 198] on label "Employer street address" at bounding box center [251, 199] width 111 height 19
click at [272, 198] on input "Employer street address" at bounding box center [390, 200] width 389 height 20
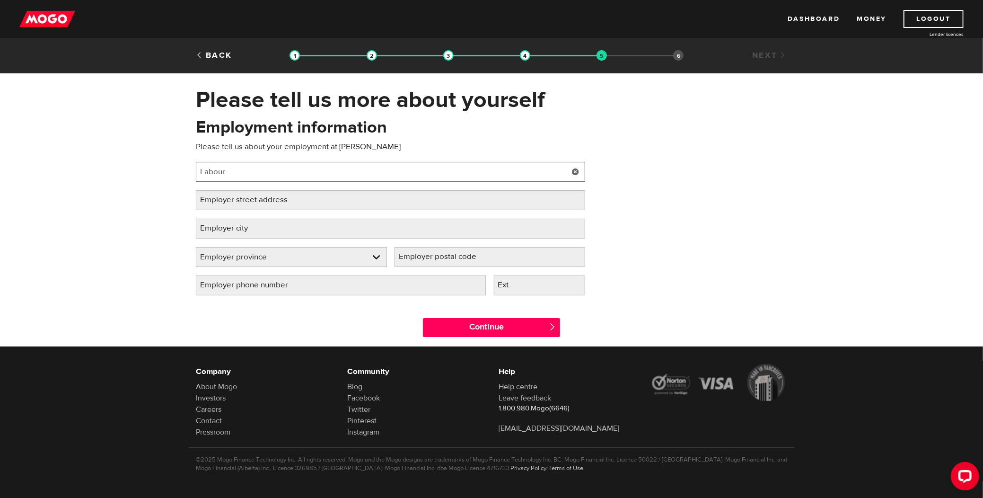
click at [487, 163] on input "Labour" at bounding box center [390, 172] width 389 height 20
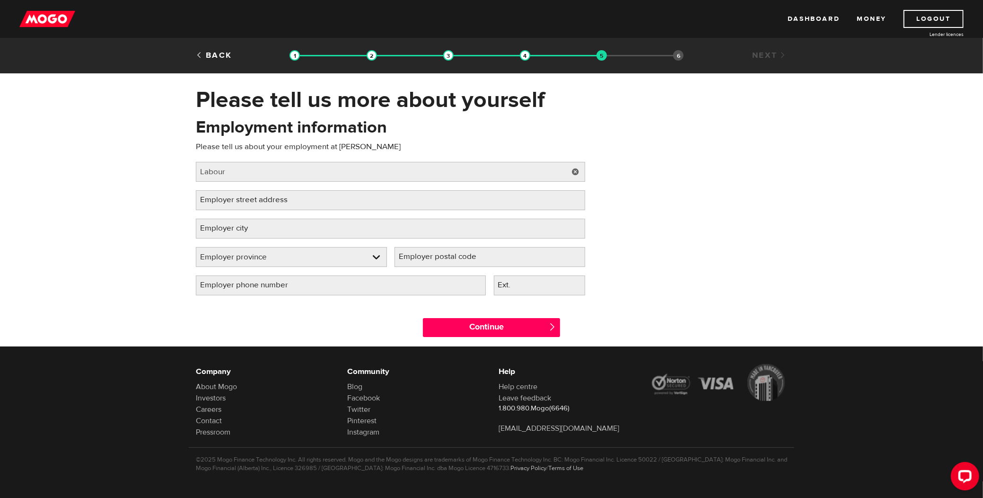
click at [576, 167] on link at bounding box center [575, 172] width 19 height 20
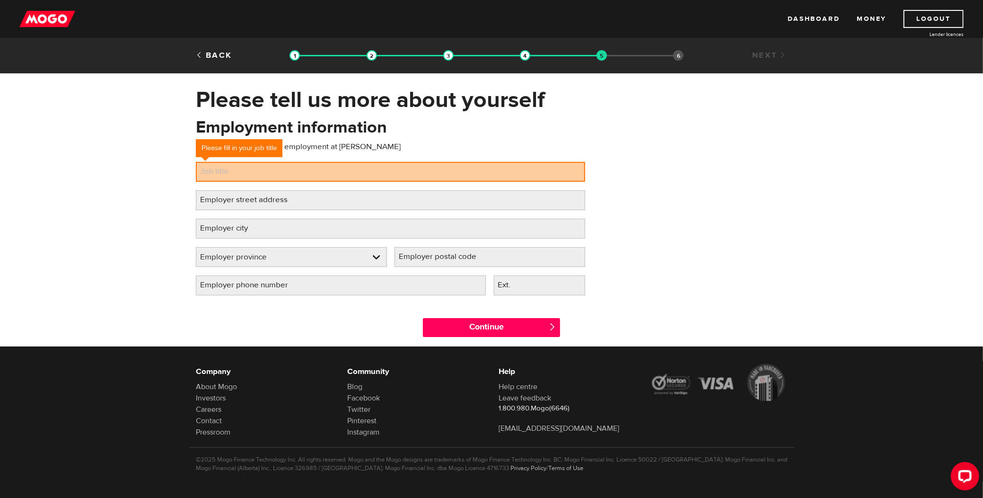
click at [666, 171] on div "Employment information Please tell us about your employment at Melissa Job titl…" at bounding box center [491, 210] width 605 height 188
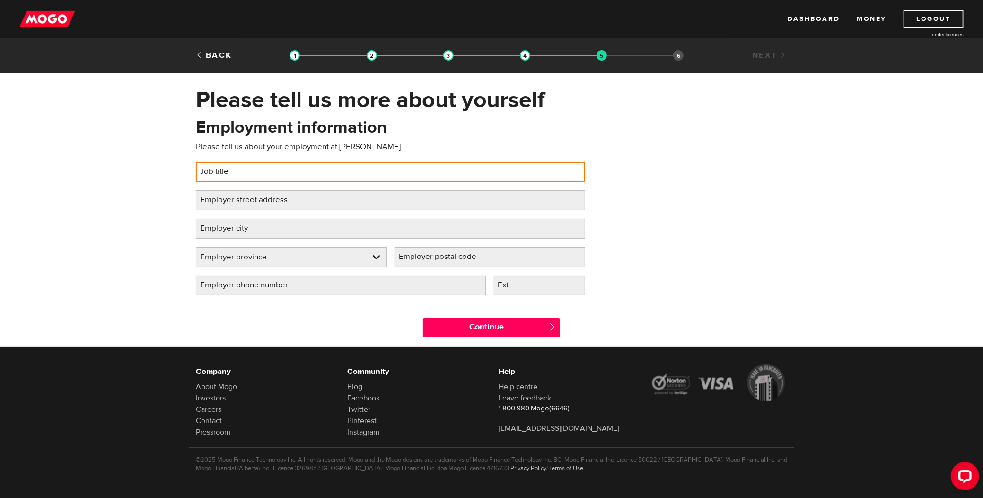
click at [404, 180] on input "Job title" at bounding box center [390, 172] width 389 height 20
type input "labour"
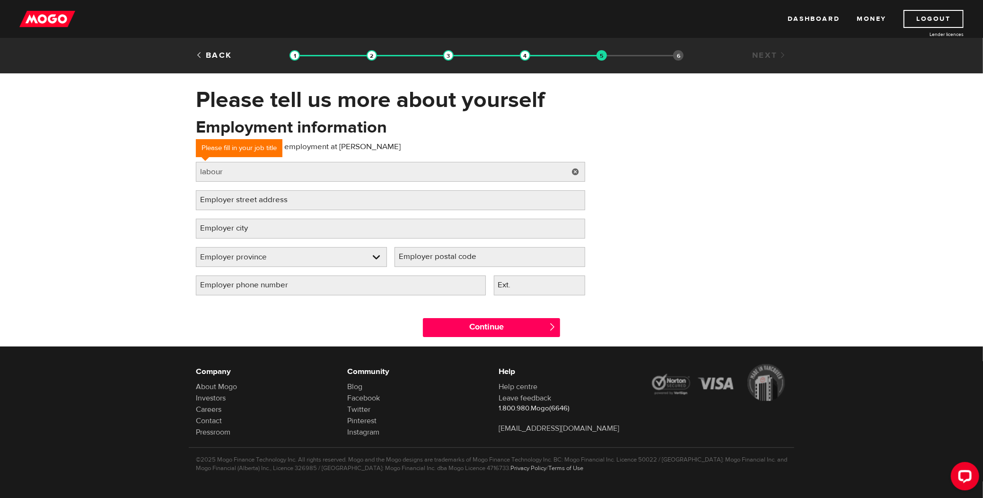
click at [635, 175] on div "Employment information Please tell us about your employment at Melissa Job titl…" at bounding box center [491, 210] width 605 height 188
click at [340, 229] on input "Employer city" at bounding box center [390, 229] width 389 height 20
type input "Edmonton"
type input "5084 31 Ave NW"
select select "AB"
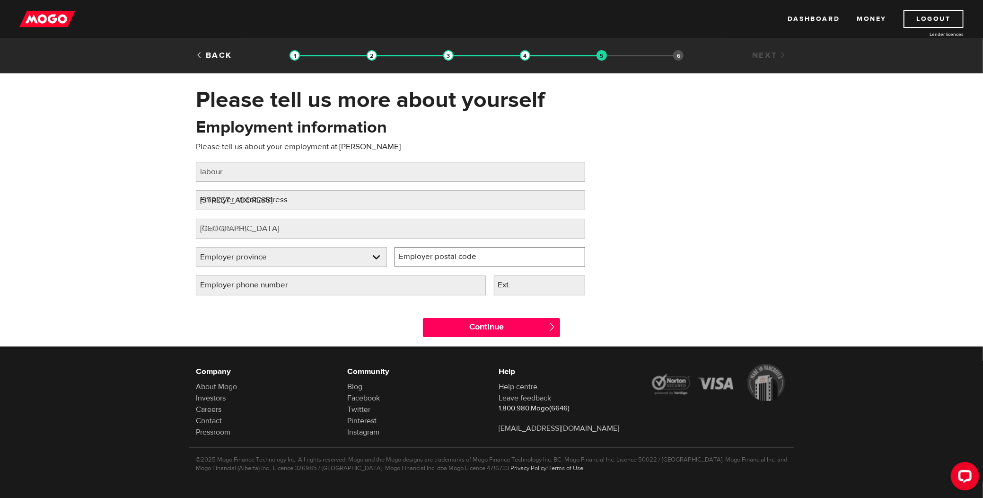
type input "T6L 6R3"
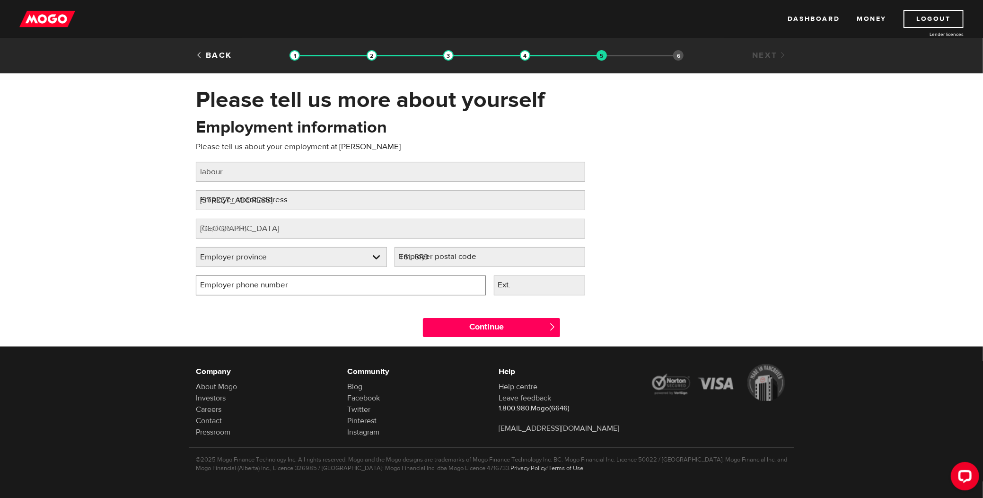
type input "(587) 568-6151"
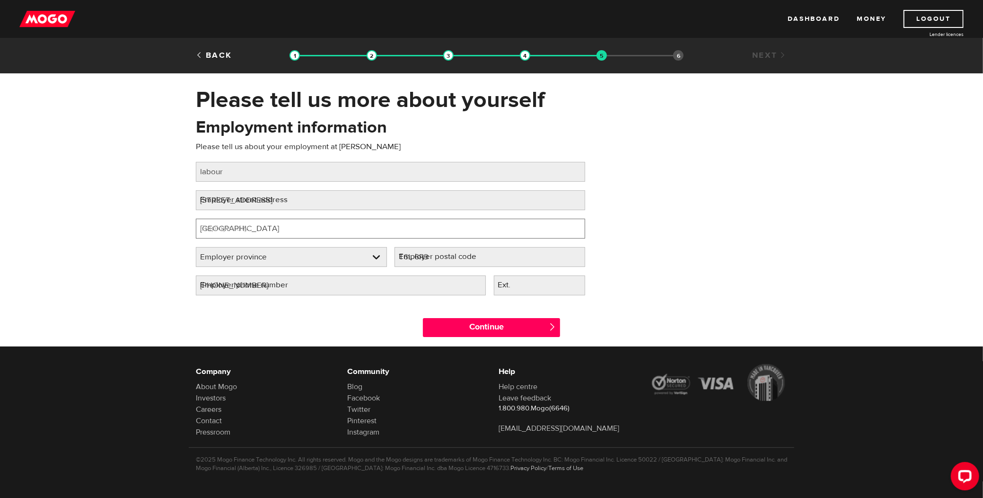
select select "AB"
click at [116, 247] on div "Please tell us more about yourself Oops! Please review the areas highlighted be…" at bounding box center [491, 216] width 983 height 260
click at [576, 196] on link at bounding box center [575, 200] width 19 height 20
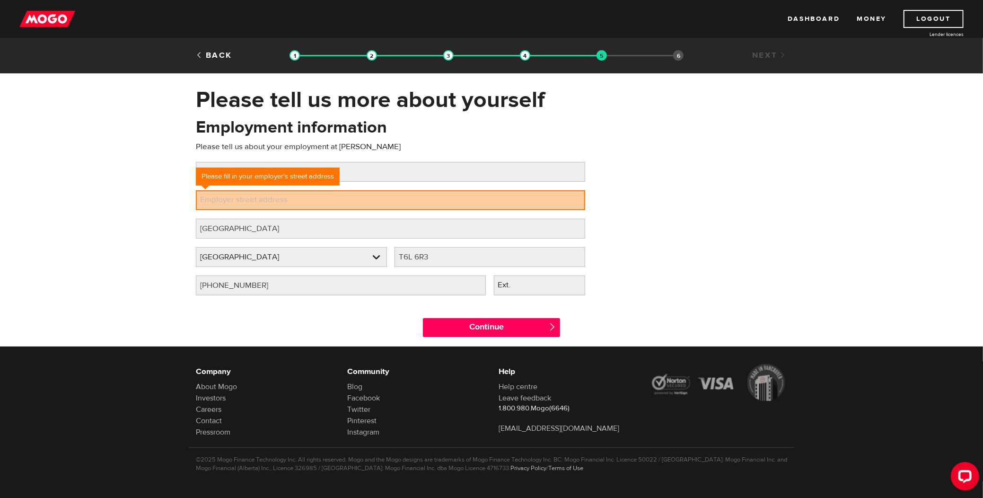
click at [263, 201] on label "Employer street address" at bounding box center [251, 199] width 111 height 19
click at [263, 201] on input "Employer street address" at bounding box center [390, 200] width 389 height 20
click at [166, 230] on div "Please tell us more about yourself Oops! Please review the areas highlighted be…" at bounding box center [491, 216] width 983 height 260
click at [576, 228] on link at bounding box center [575, 229] width 19 height 20
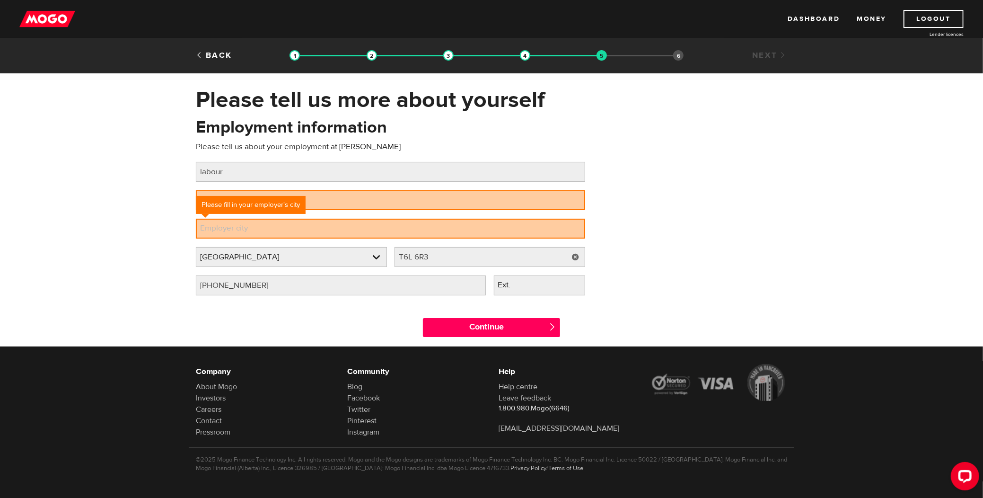
click at [574, 256] on link at bounding box center [575, 257] width 19 height 20
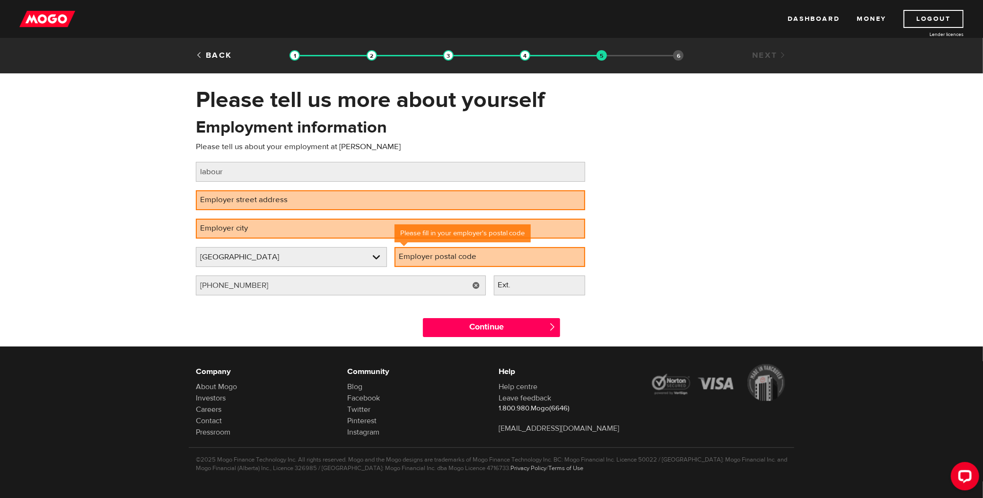
click at [474, 282] on link at bounding box center [475, 285] width 19 height 20
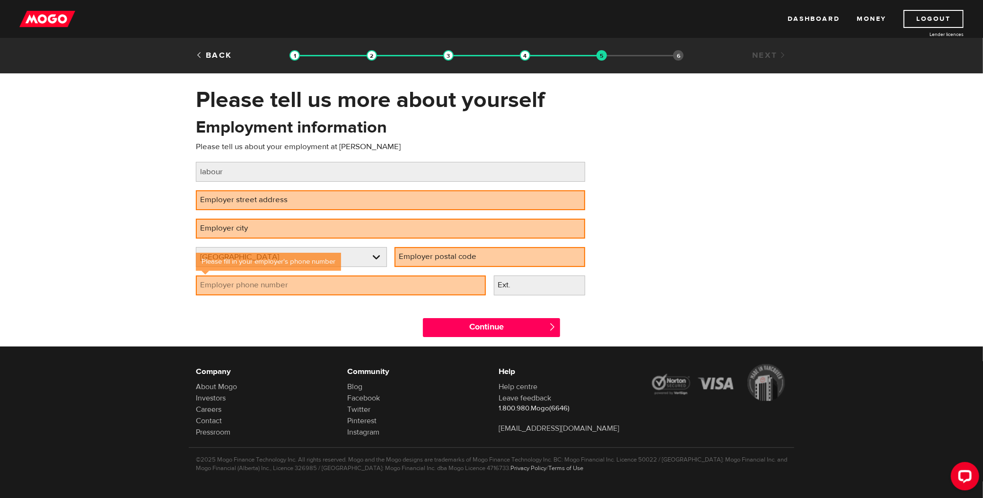
click at [140, 274] on div "Please tell us more about yourself Oops! Please review the areas highlighted be…" at bounding box center [491, 216] width 983 height 260
click at [177, 199] on div "Please tell us more about yourself Oops! Please review the areas highlighted be…" at bounding box center [491, 216] width 983 height 260
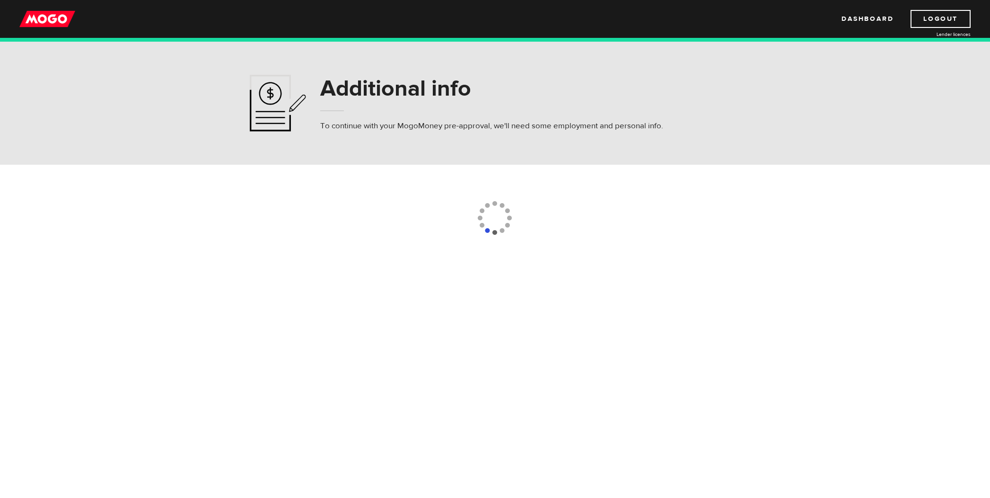
select select "8"
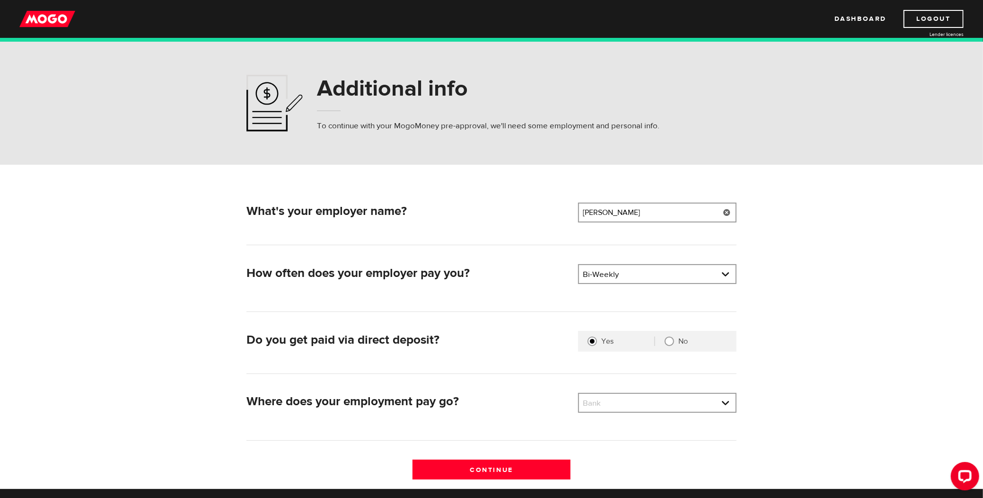
click at [733, 210] on link at bounding box center [726, 212] width 19 height 20
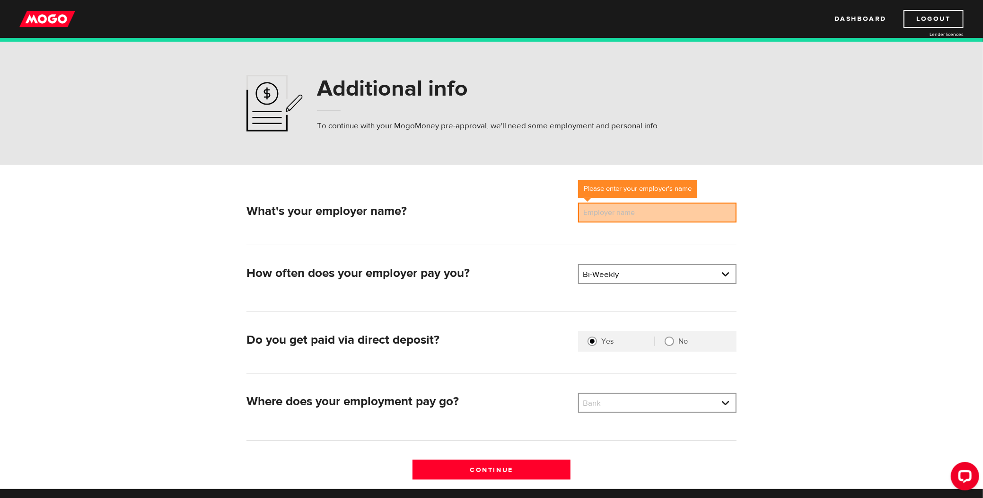
click at [386, 185] on div "What's your employer name? Employer name Please enter your employer's name How …" at bounding box center [491, 327] width 605 height 324
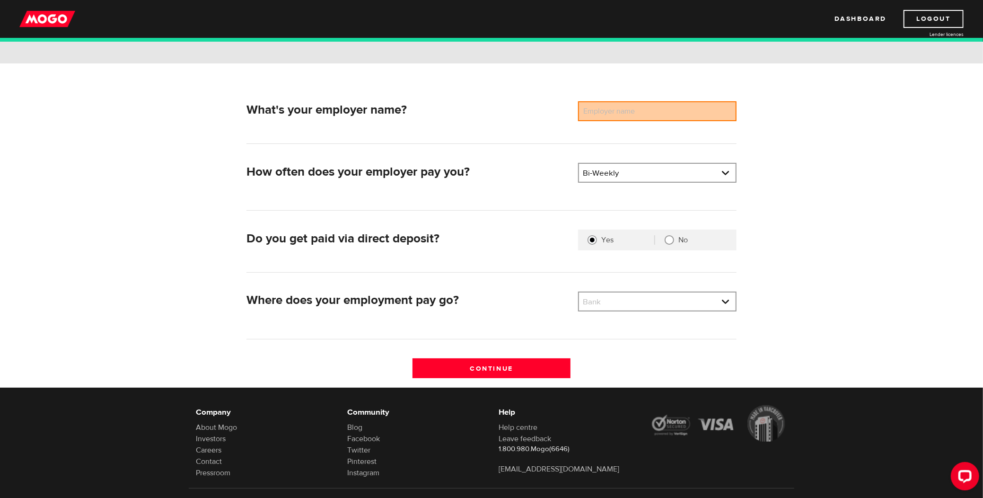
scroll to position [97, 0]
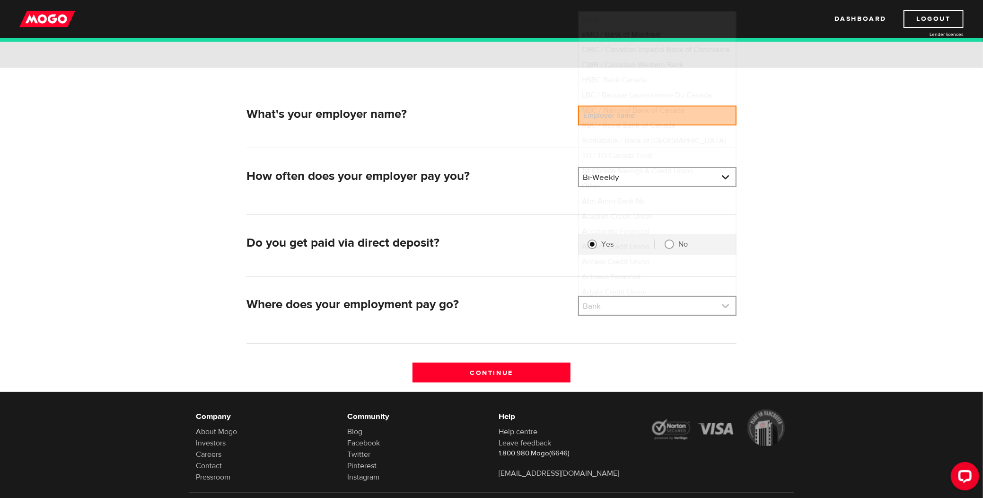
click at [665, 300] on link at bounding box center [657, 306] width 157 height 18
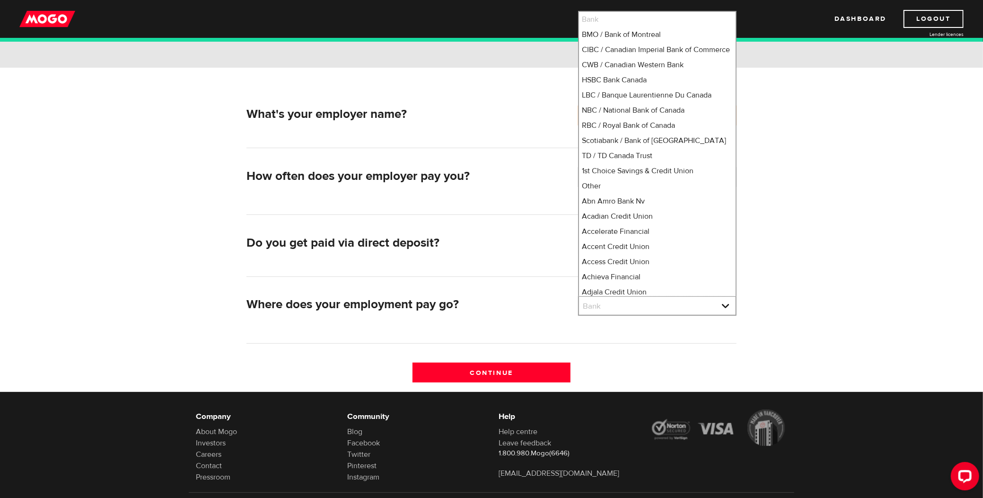
scroll to position [30, 0]
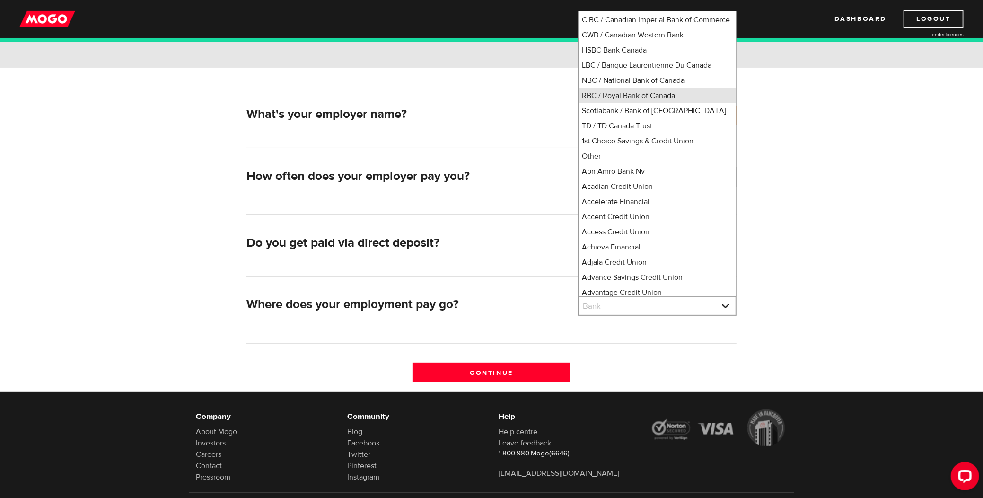
click at [604, 100] on li "RBC / Royal Bank of Canada" at bounding box center [657, 95] width 157 height 15
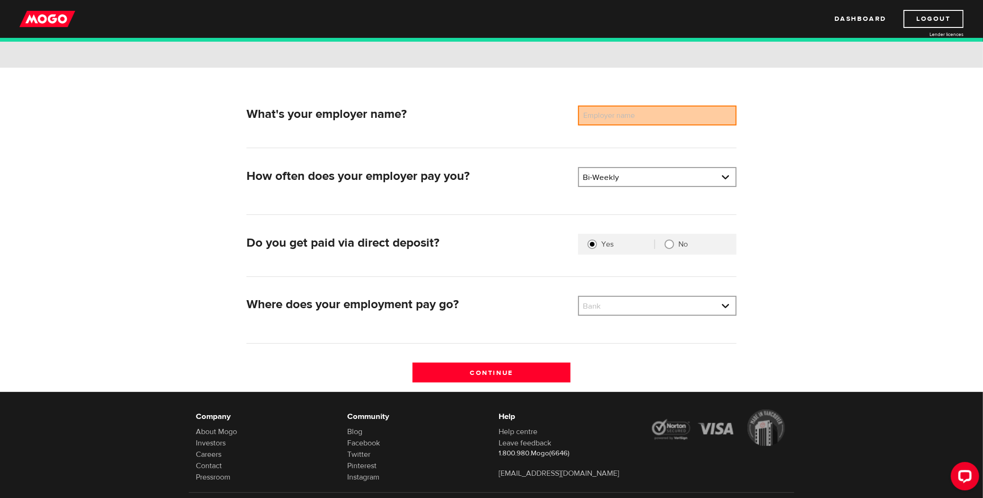
click at [622, 110] on label "Employer name" at bounding box center [616, 115] width 76 height 20
click at [622, 110] on input "Employer name" at bounding box center [657, 115] width 158 height 20
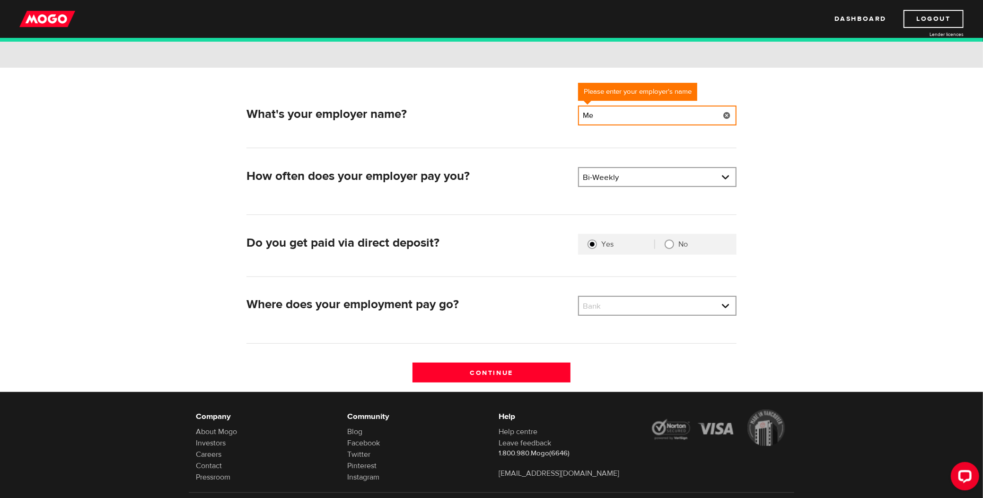
type input "[PERSON_NAME]"
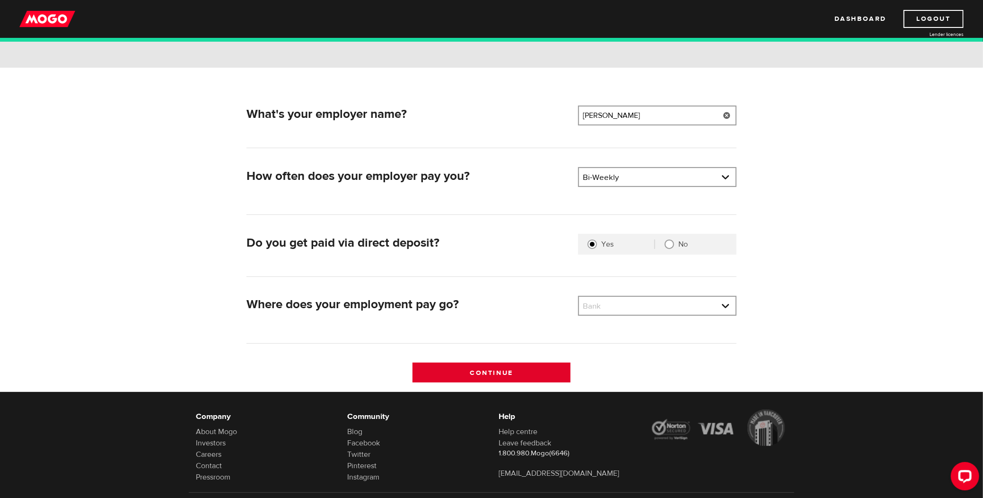
click at [536, 373] on input "Continue" at bounding box center [491, 372] width 158 height 20
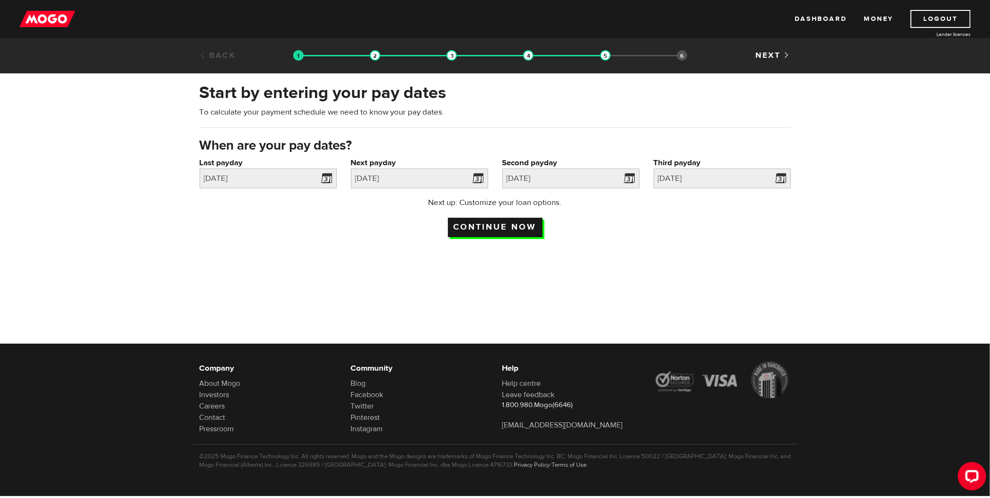
click at [475, 219] on input "Continue now" at bounding box center [495, 227] width 95 height 19
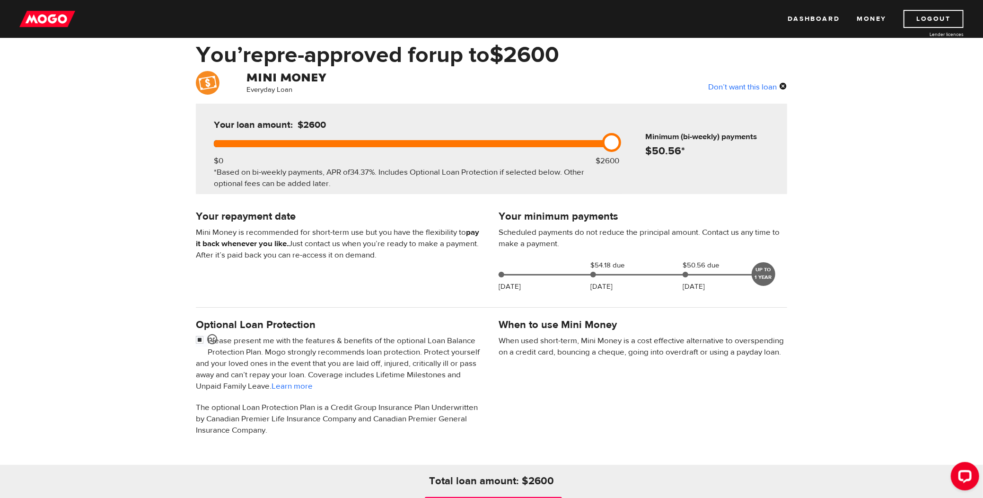
scroll to position [47, 0]
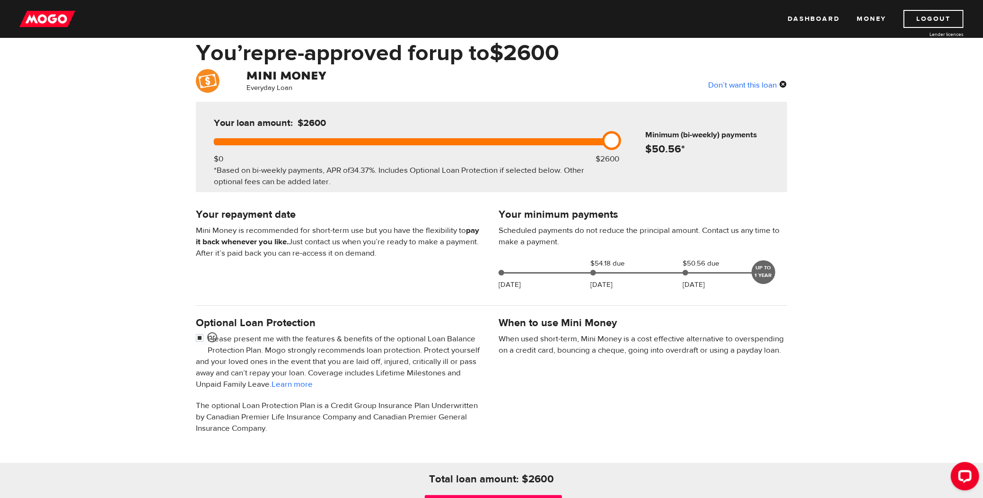
drag, startPoint x: 593, startPoint y: 271, endPoint x: 605, endPoint y: 272, distance: 12.8
click at [605, 272] on div "[DATE] $54.18 due [DATE] $50.56 due [DATE] UP TO 1 YEAR" at bounding box center [633, 271] width 276 height 26
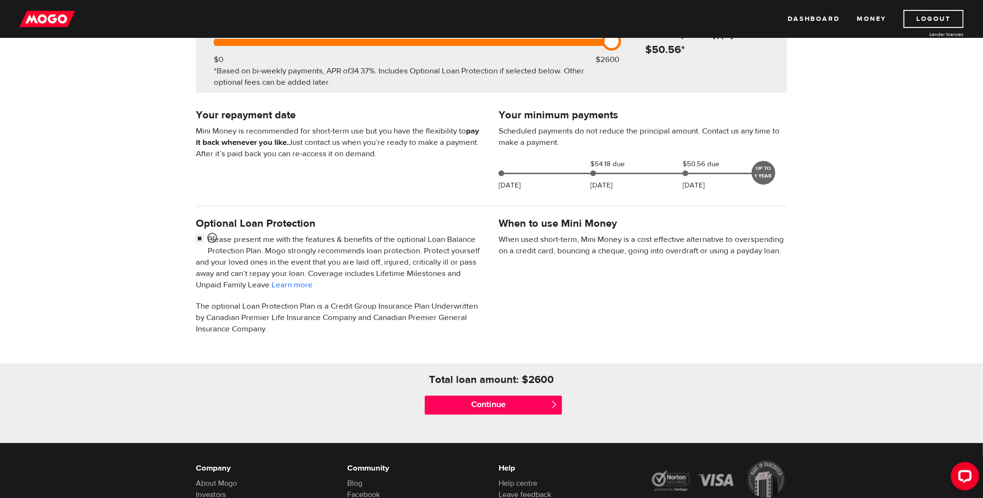
scroll to position [236, 0]
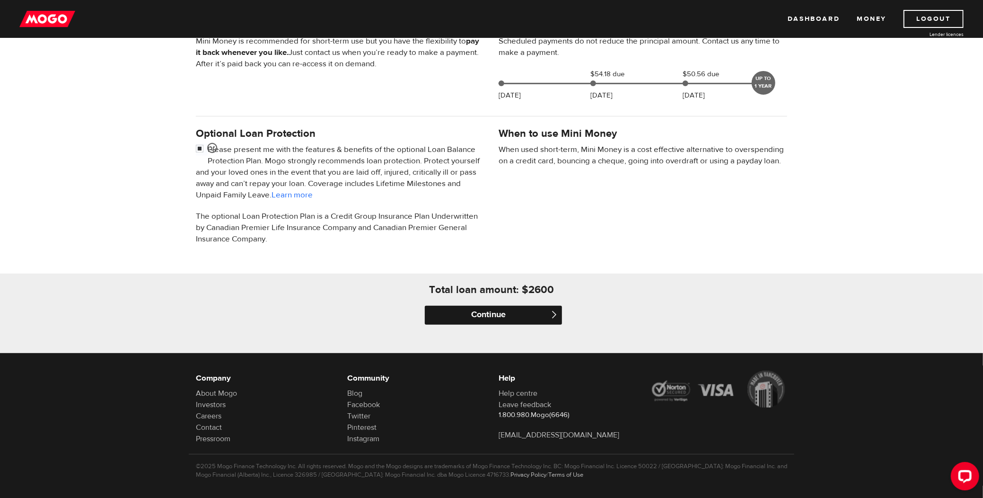
click at [532, 315] on input "Continue" at bounding box center [493, 315] width 137 height 19
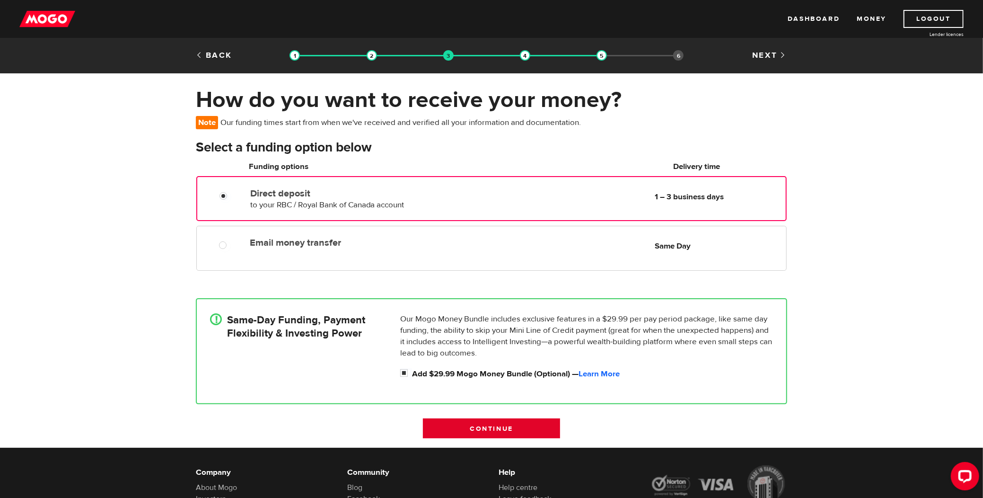
click at [507, 423] on input "Continue" at bounding box center [491, 428] width 137 height 20
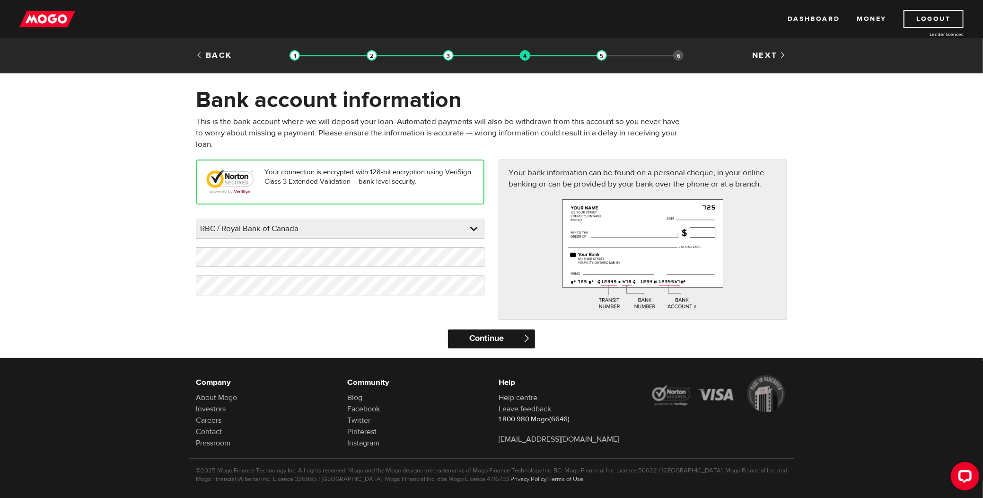
click at [489, 333] on input "Continue" at bounding box center [491, 338] width 87 height 19
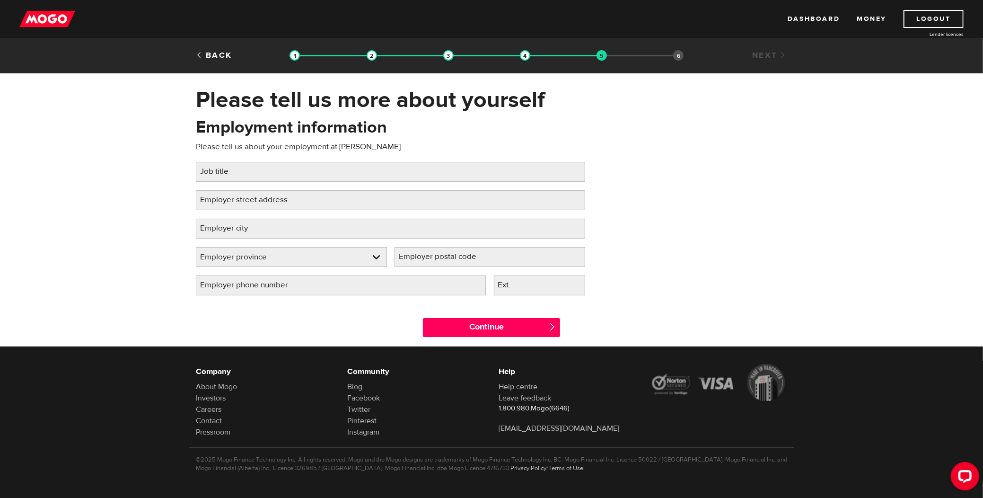
click at [218, 179] on label "Job title" at bounding box center [222, 171] width 52 height 19
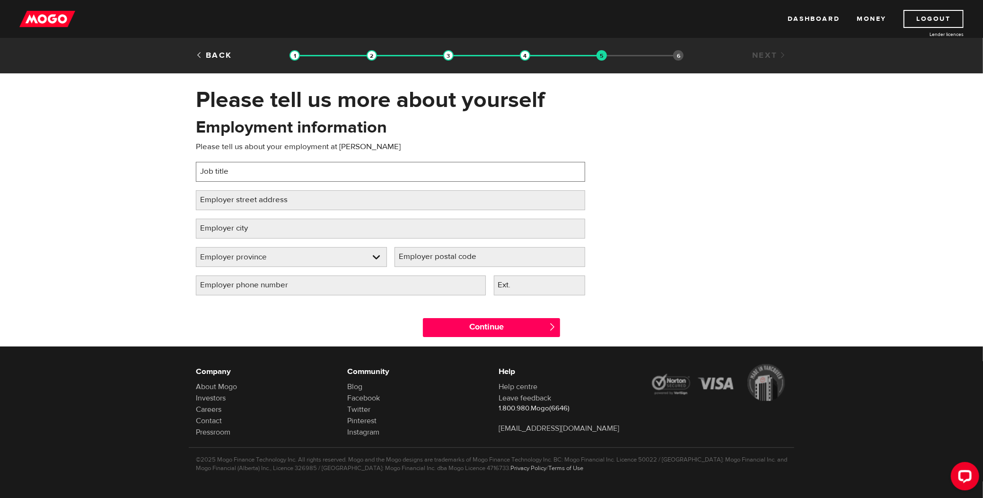
click at [218, 179] on input "Job title" at bounding box center [390, 172] width 389 height 20
type input "Labour"
click at [119, 161] on div "Please tell us more about yourself Oops! Please review the areas highlighted be…" at bounding box center [491, 216] width 983 height 260
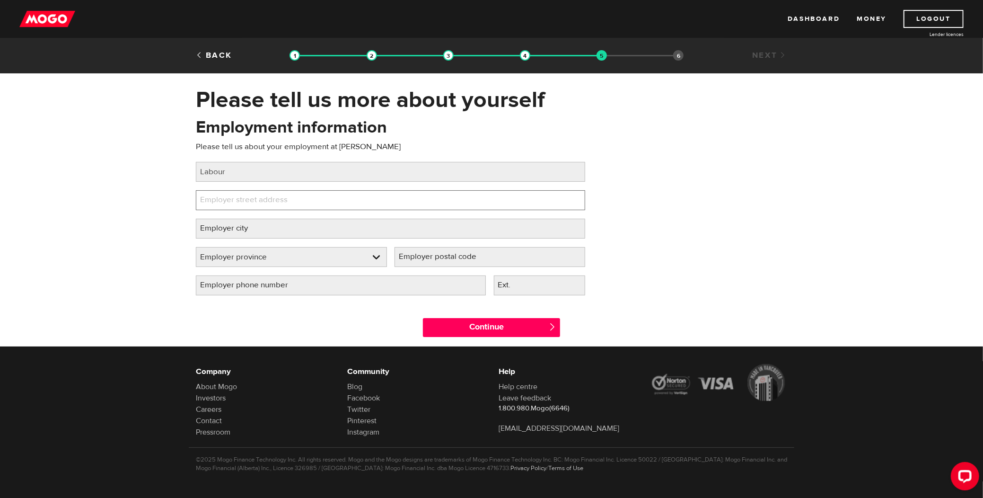
click at [342, 200] on input "Employer street address" at bounding box center [390, 200] width 389 height 20
click at [71, 226] on div "Please tell us more about yourself Oops! Please review the areas highlighted be…" at bounding box center [491, 216] width 983 height 260
click at [270, 282] on label "Employer phone number" at bounding box center [252, 284] width 112 height 19
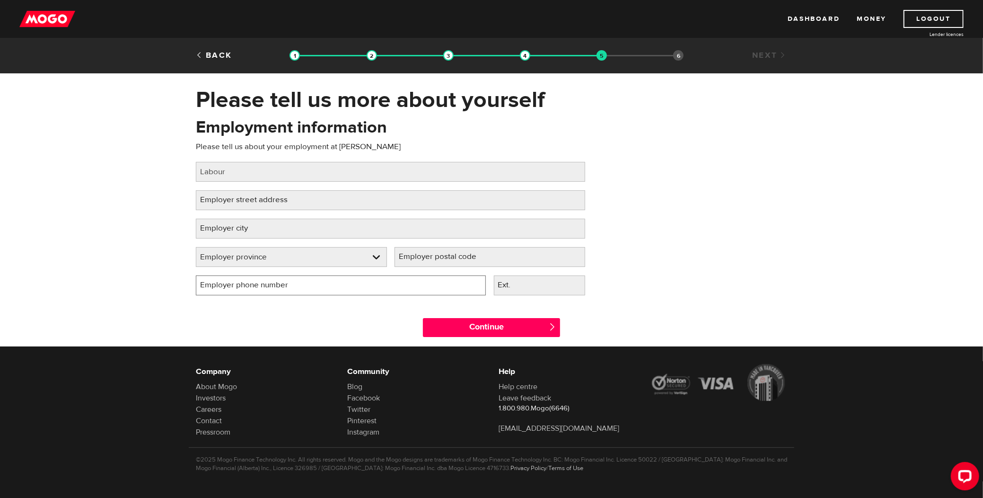
click at [270, 282] on input "Employer phone number" at bounding box center [341, 285] width 290 height 20
click at [254, 310] on div "Continue " at bounding box center [491, 325] width 605 height 43
